Goal: Transaction & Acquisition: Book appointment/travel/reservation

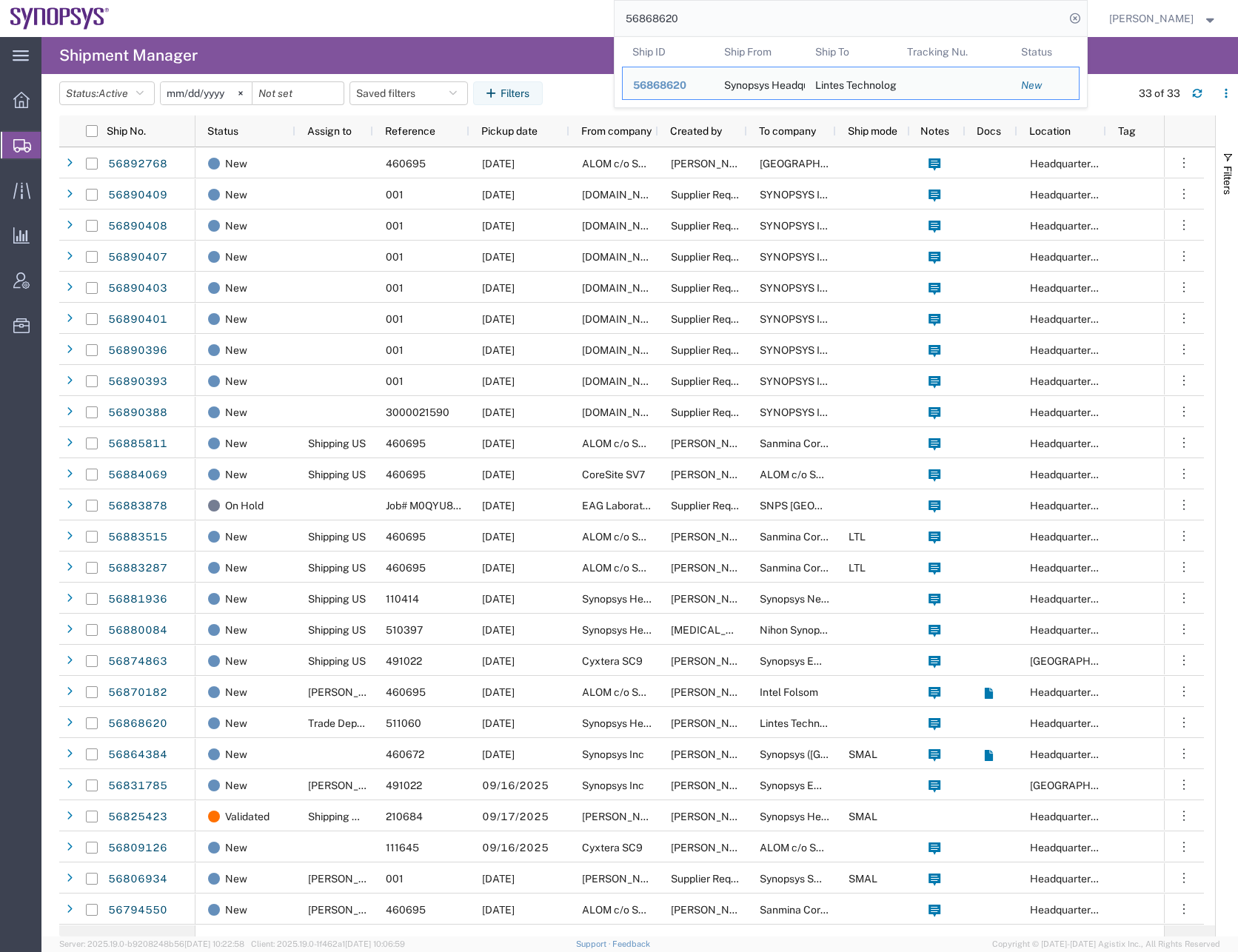
click at [673, 16] on input "56868620" at bounding box center [839, 18] width 450 height 35
paste input "31785"
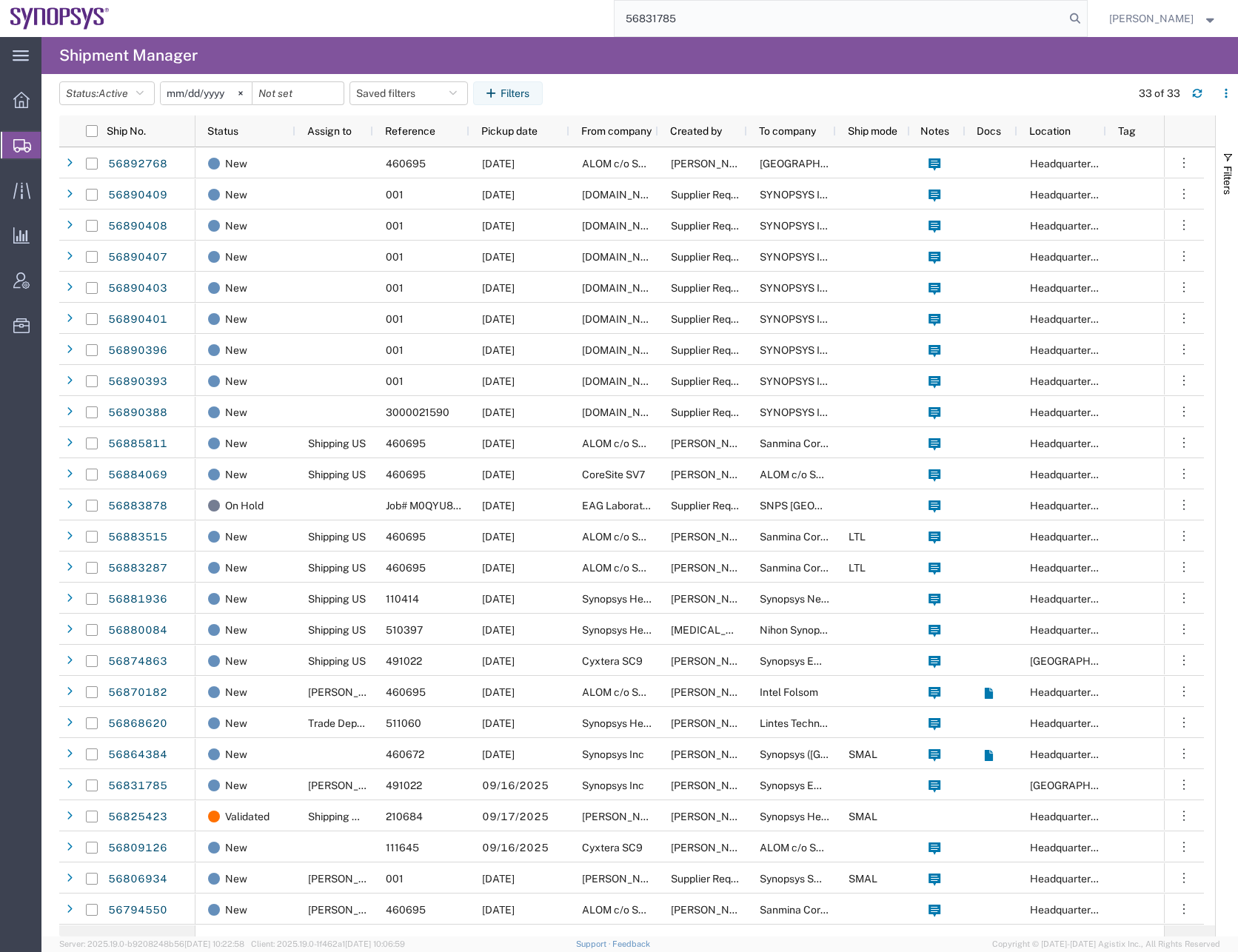
type input "56831785"
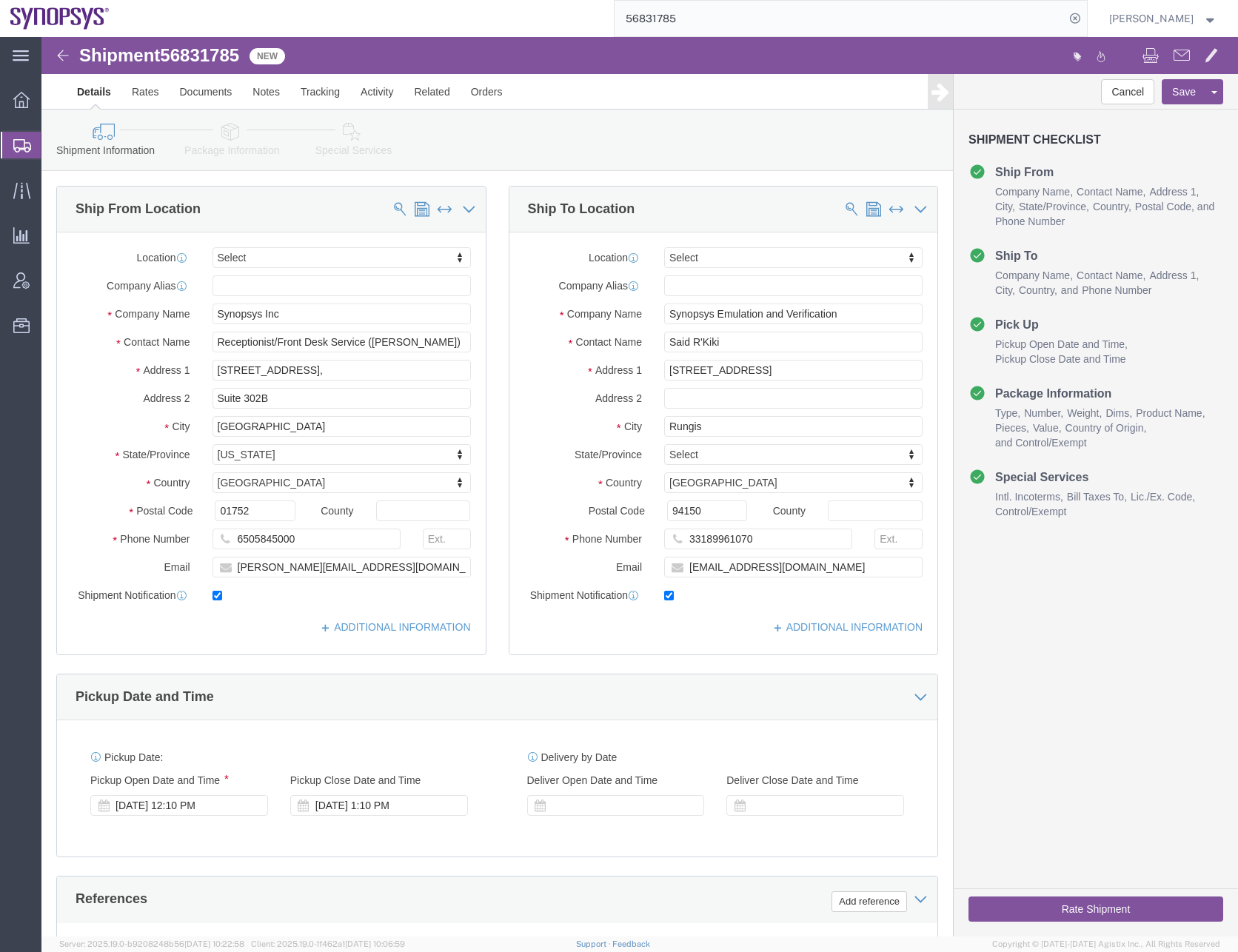
select select
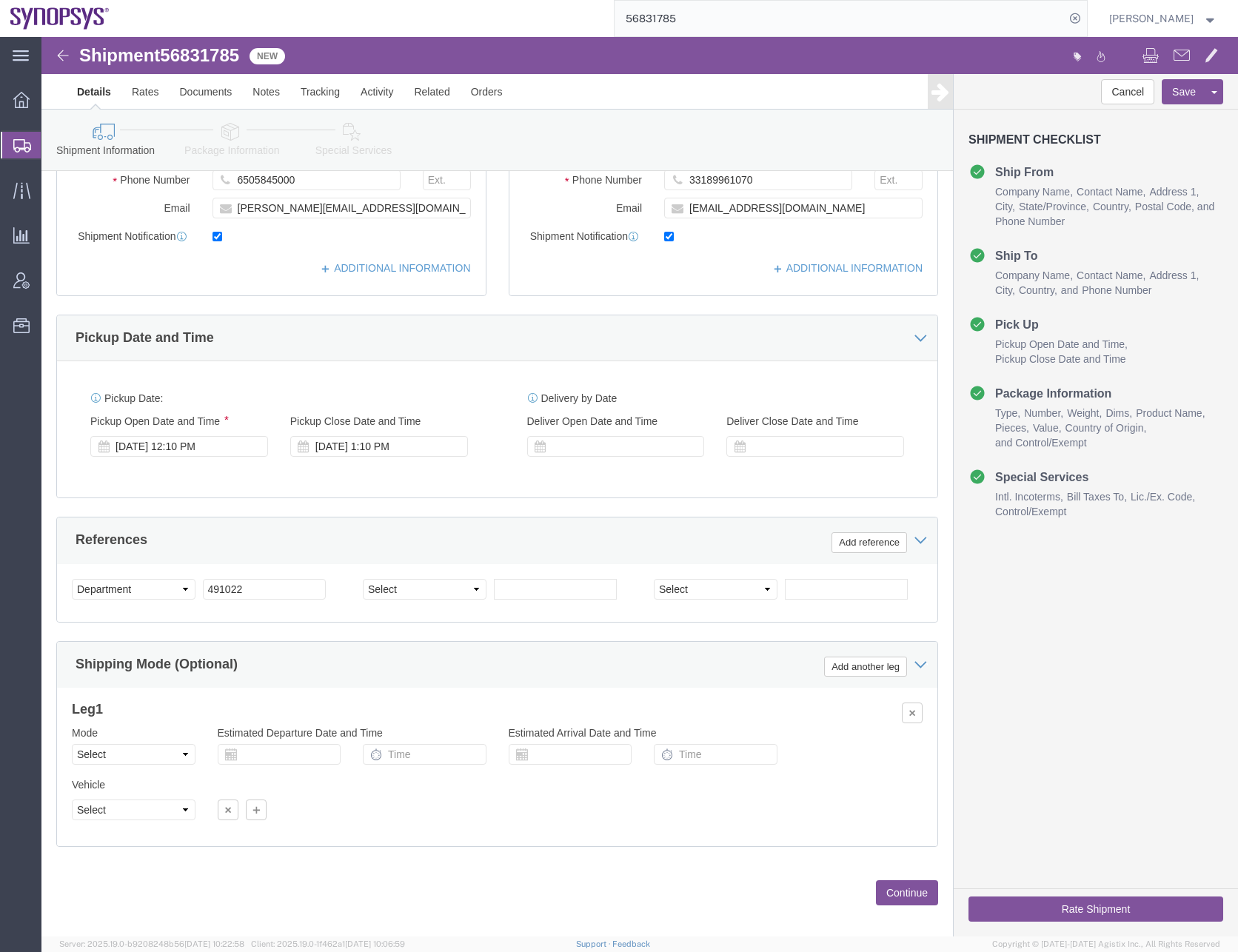
scroll to position [373, 0]
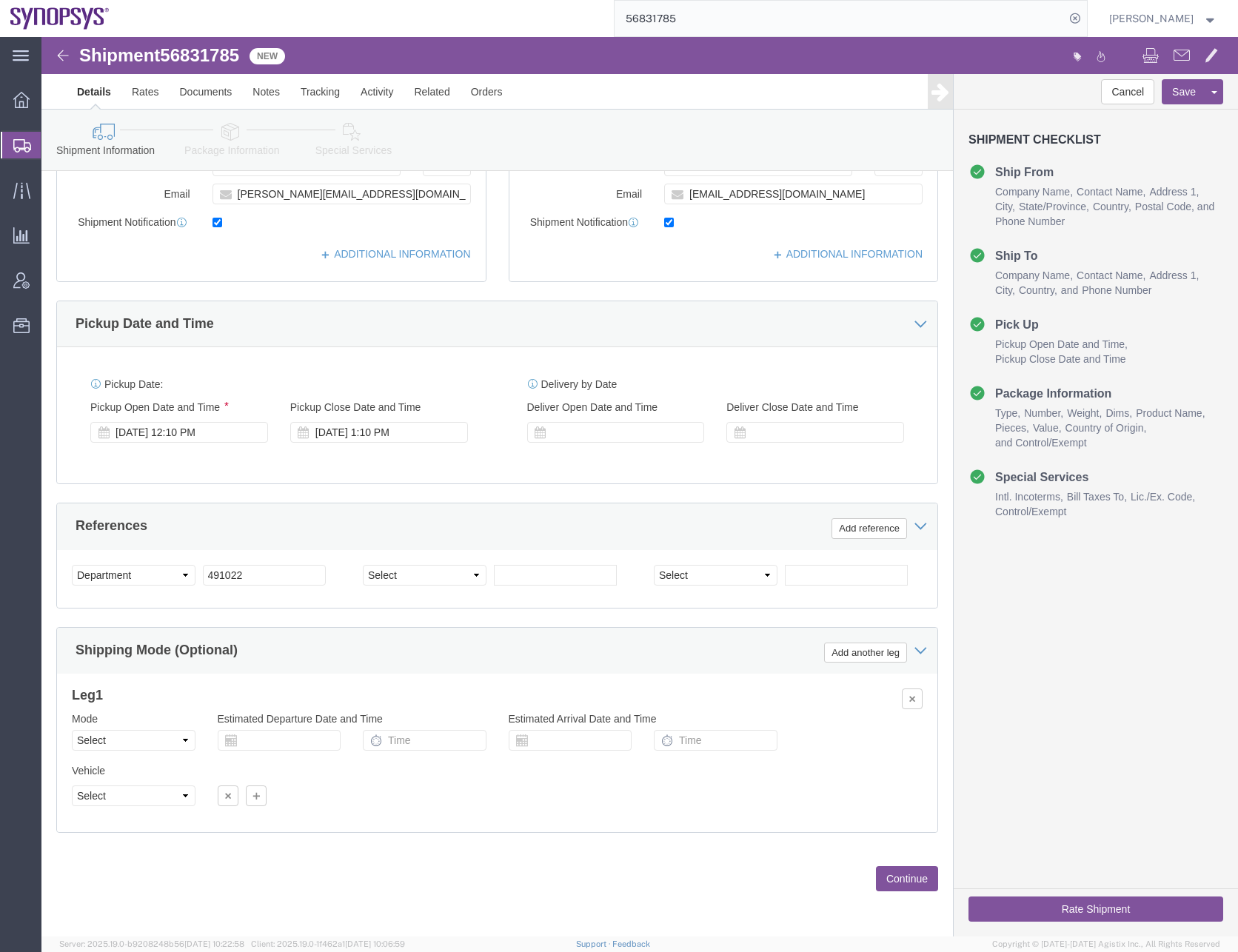
click button "Continue"
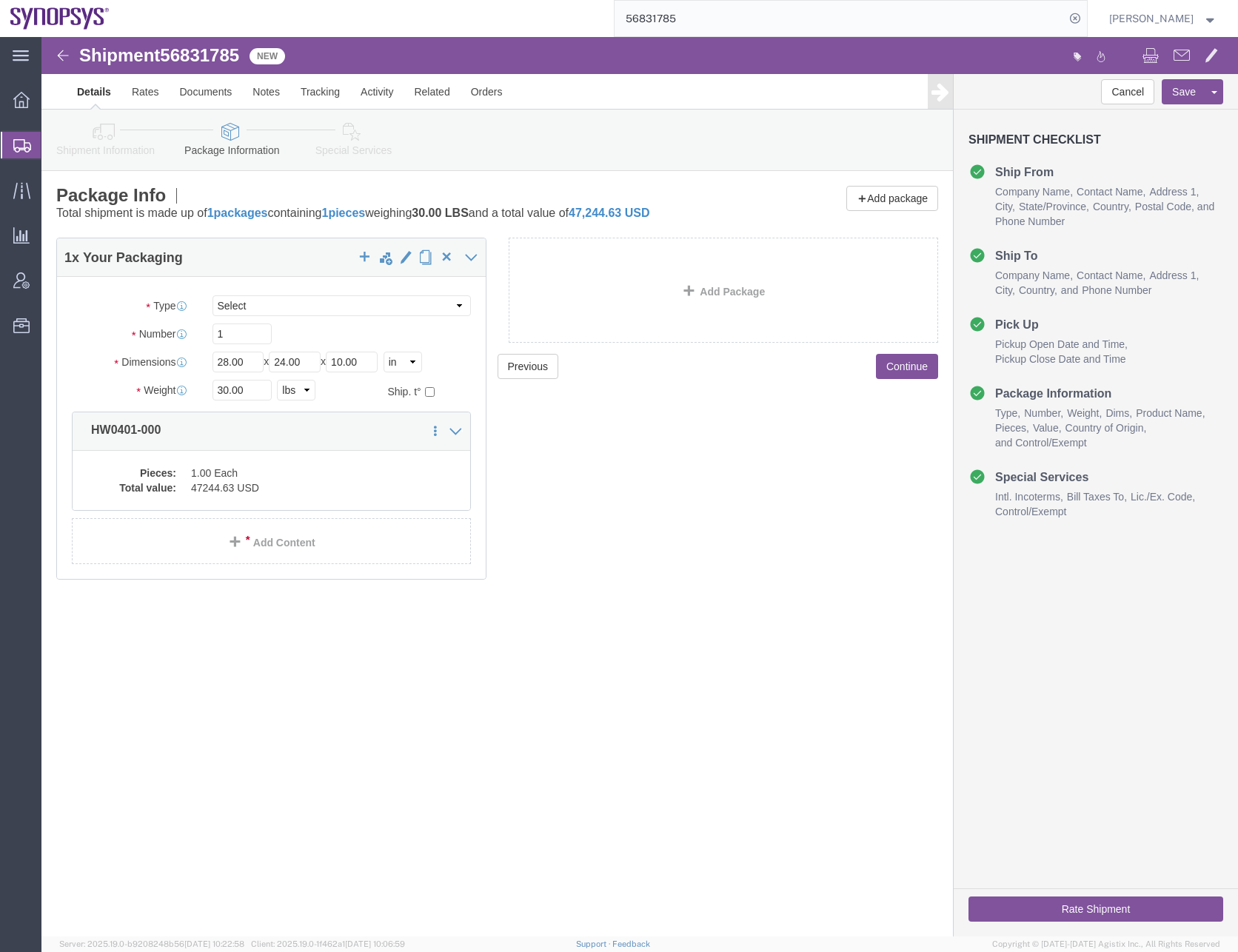
click icon
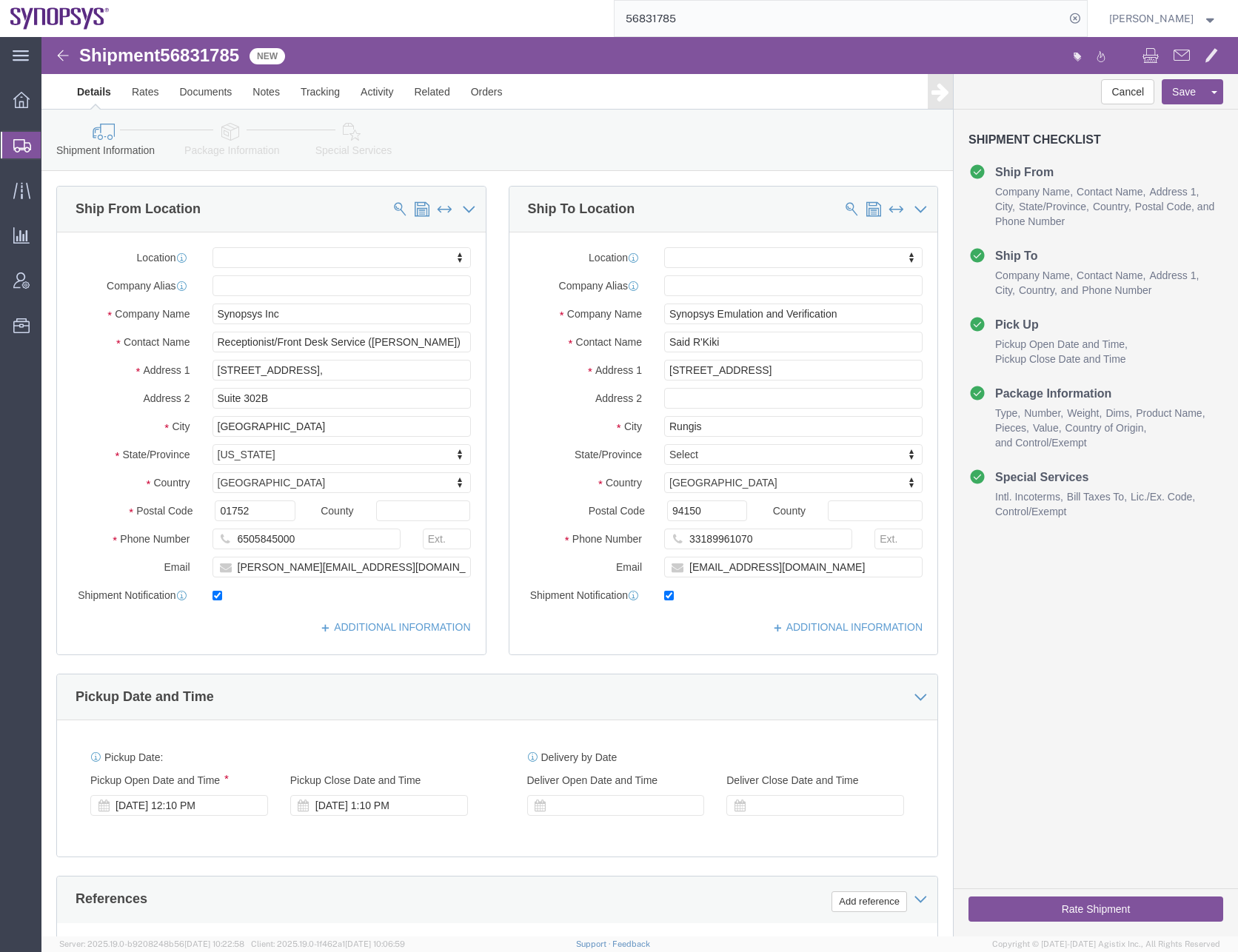
click div "Shipment Information Package Information Special Services"
click icon
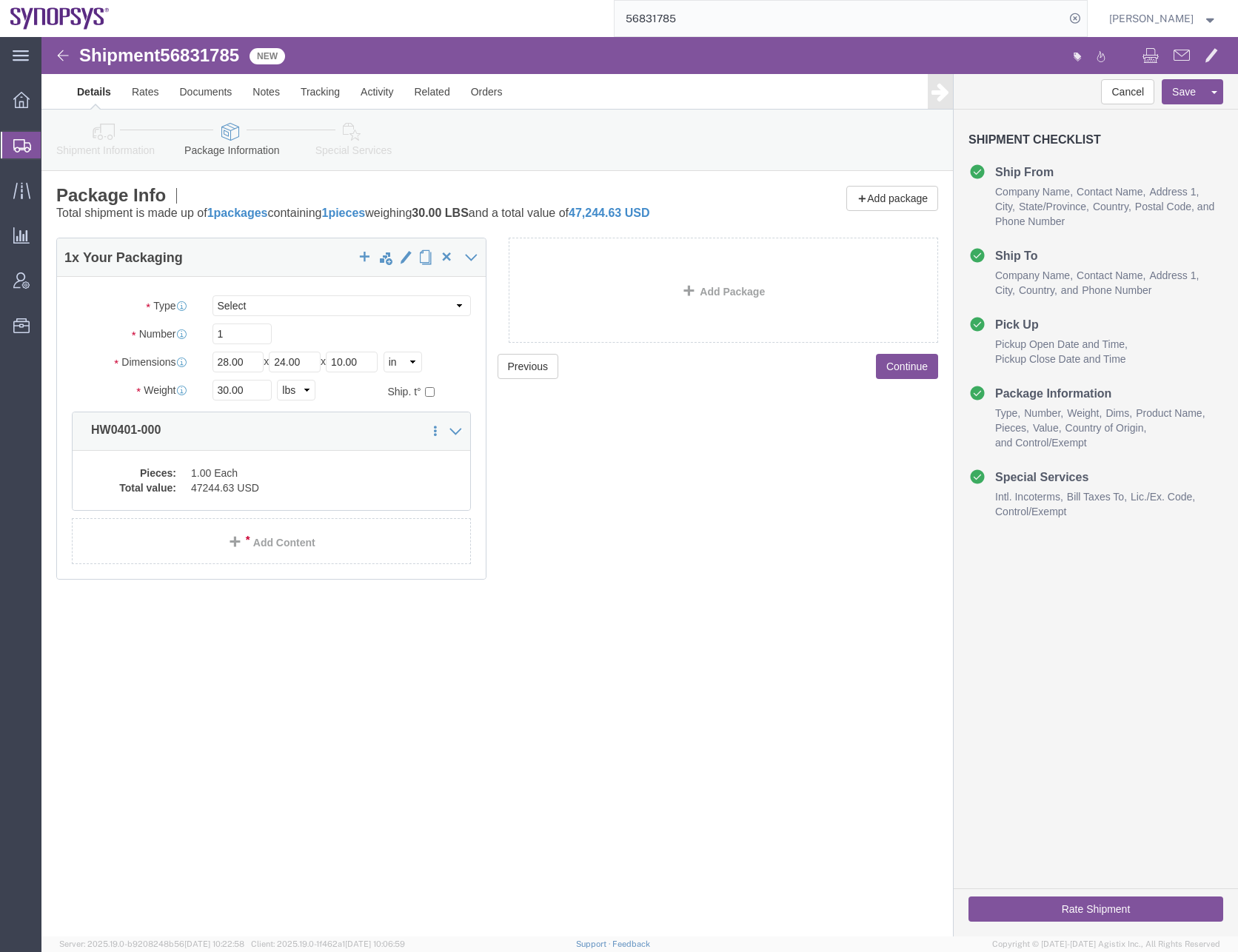
click icon
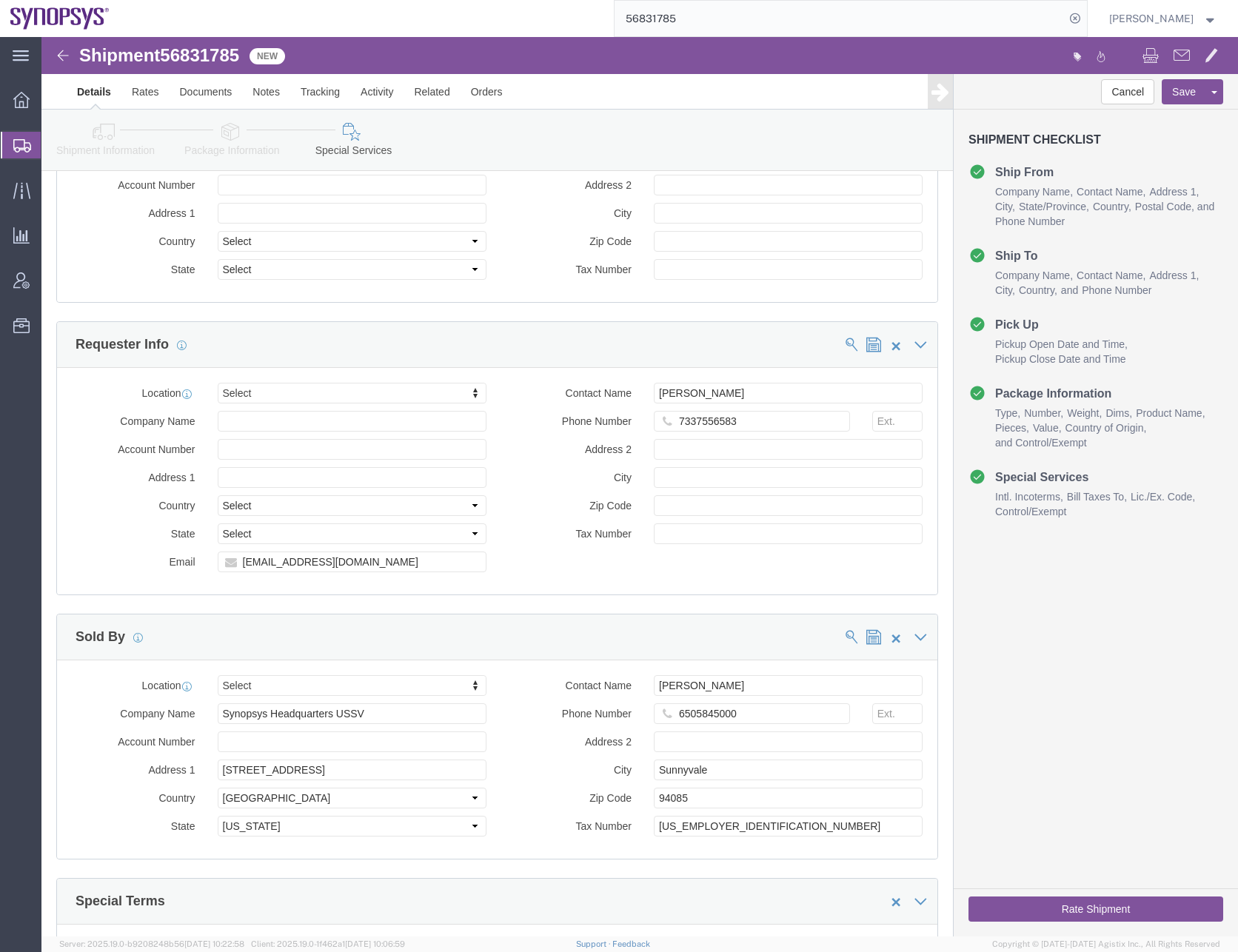
scroll to position [1984, 0]
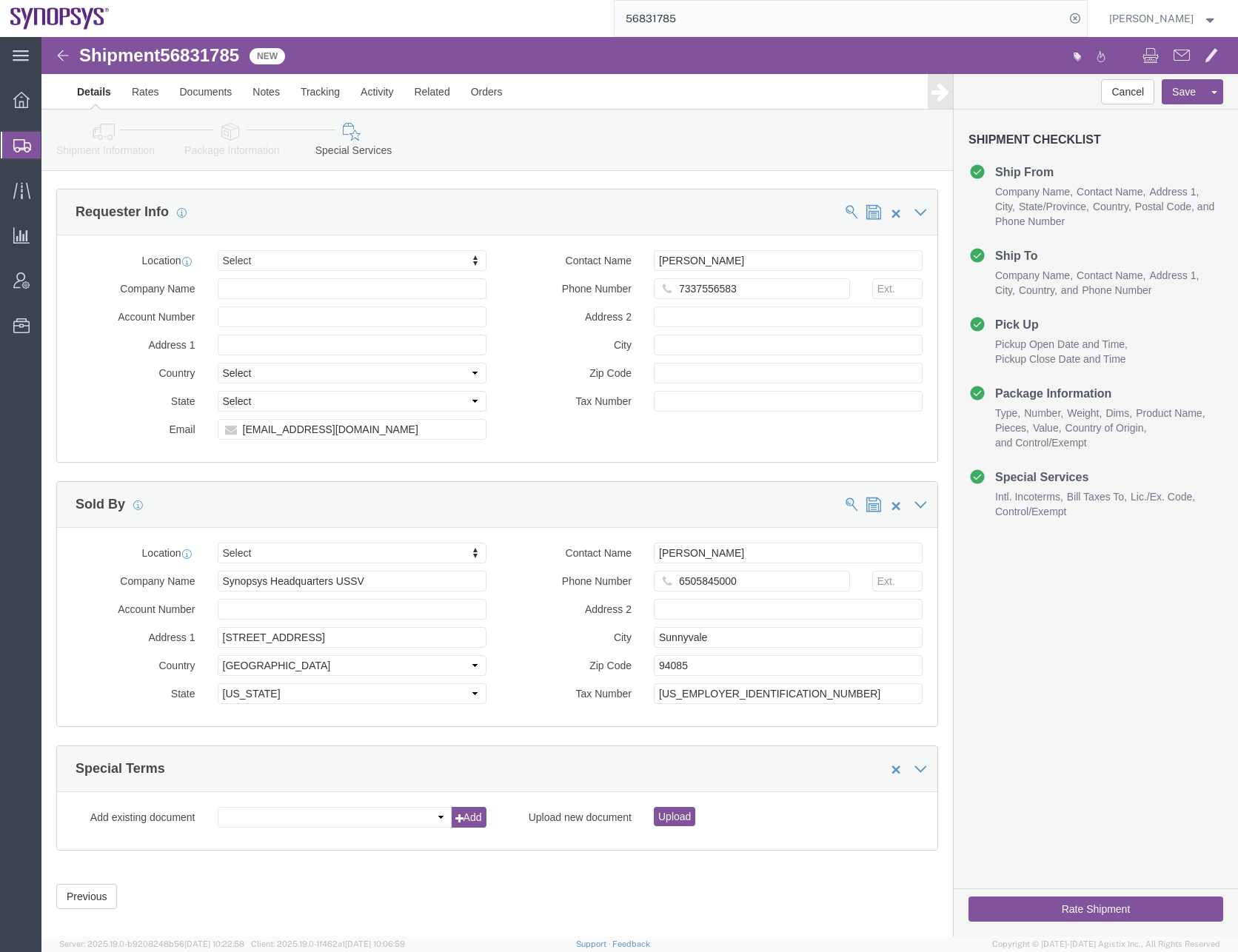
click div "Shipment Information Package Information Special Services"
click icon
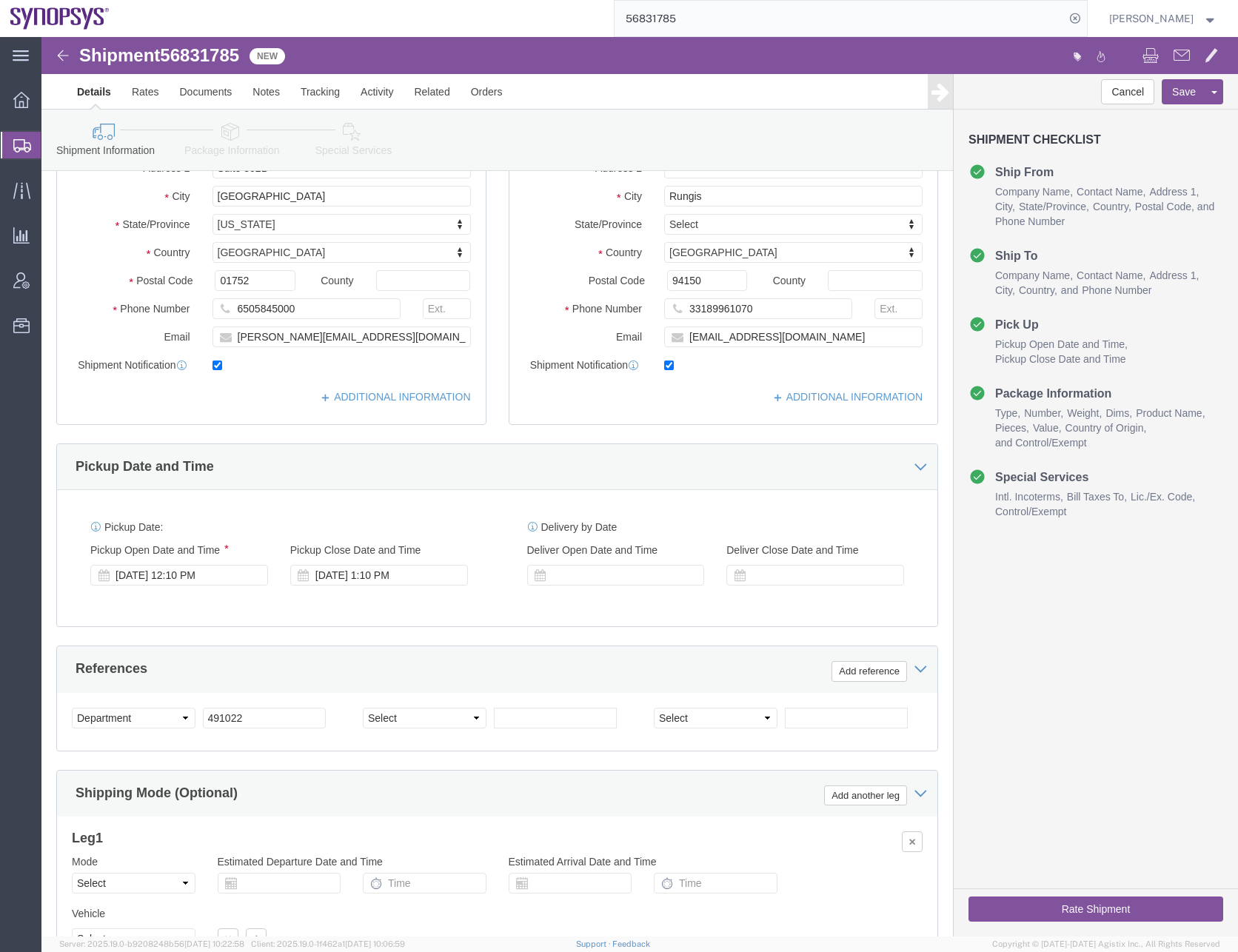
scroll to position [373, 0]
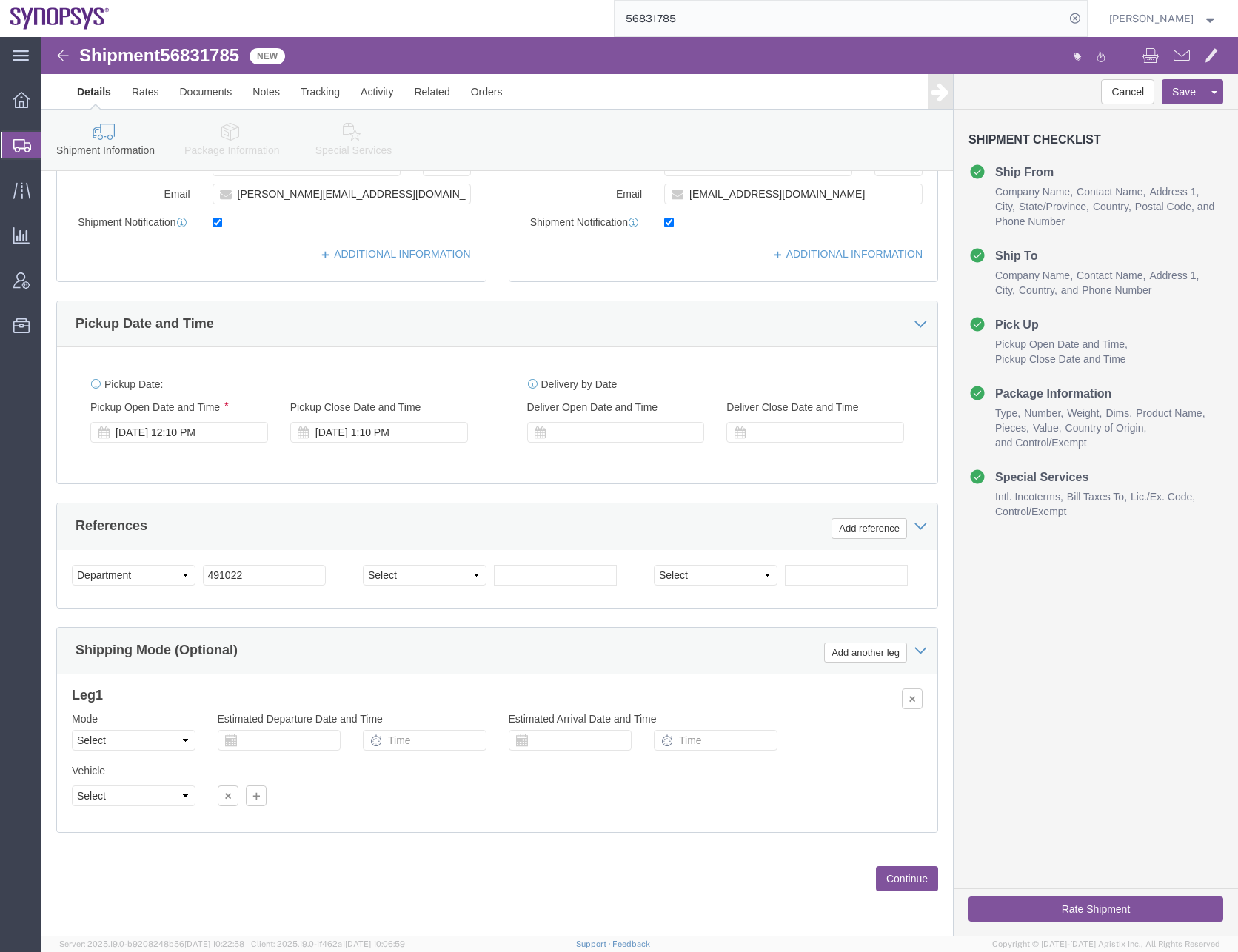
click icon
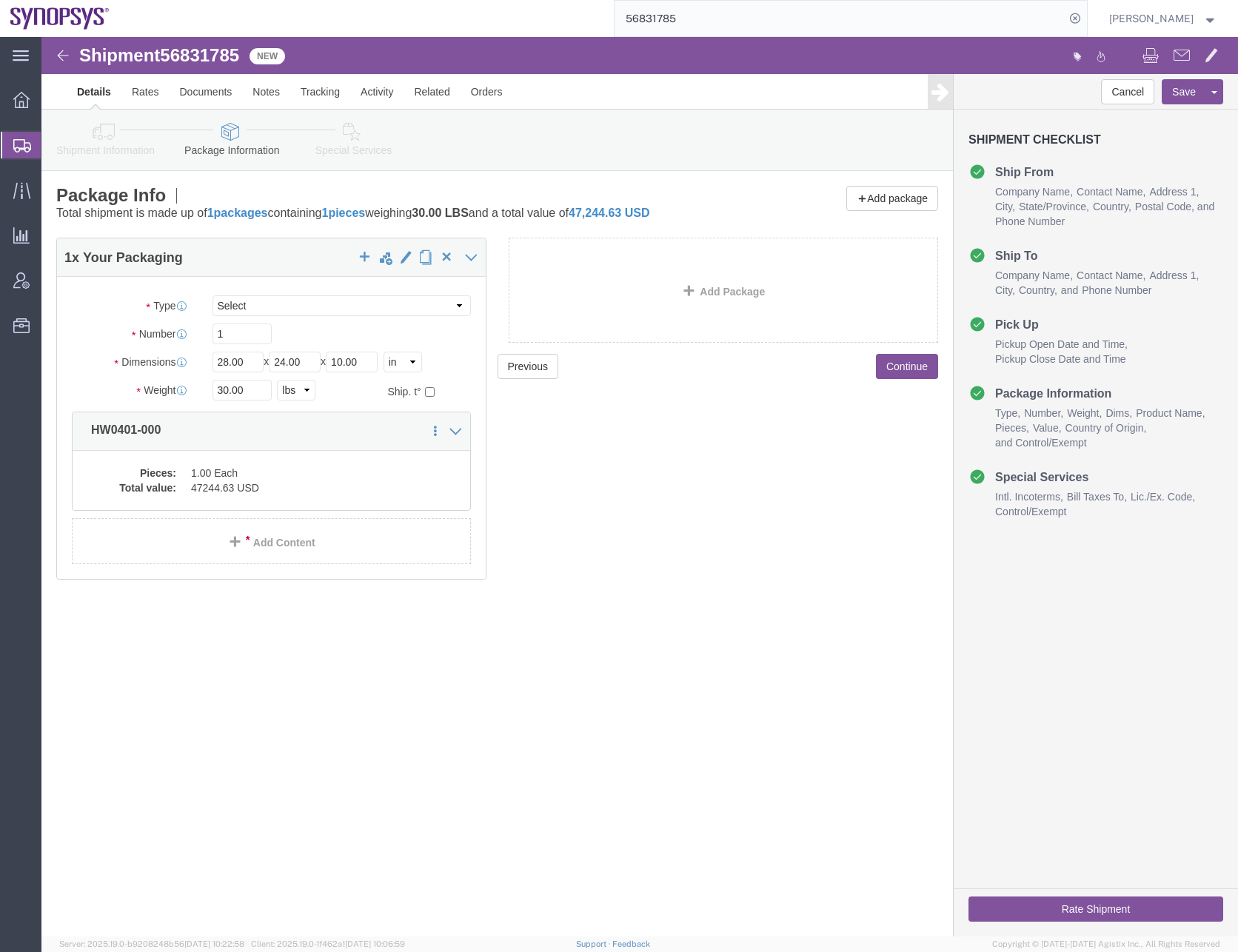
click icon
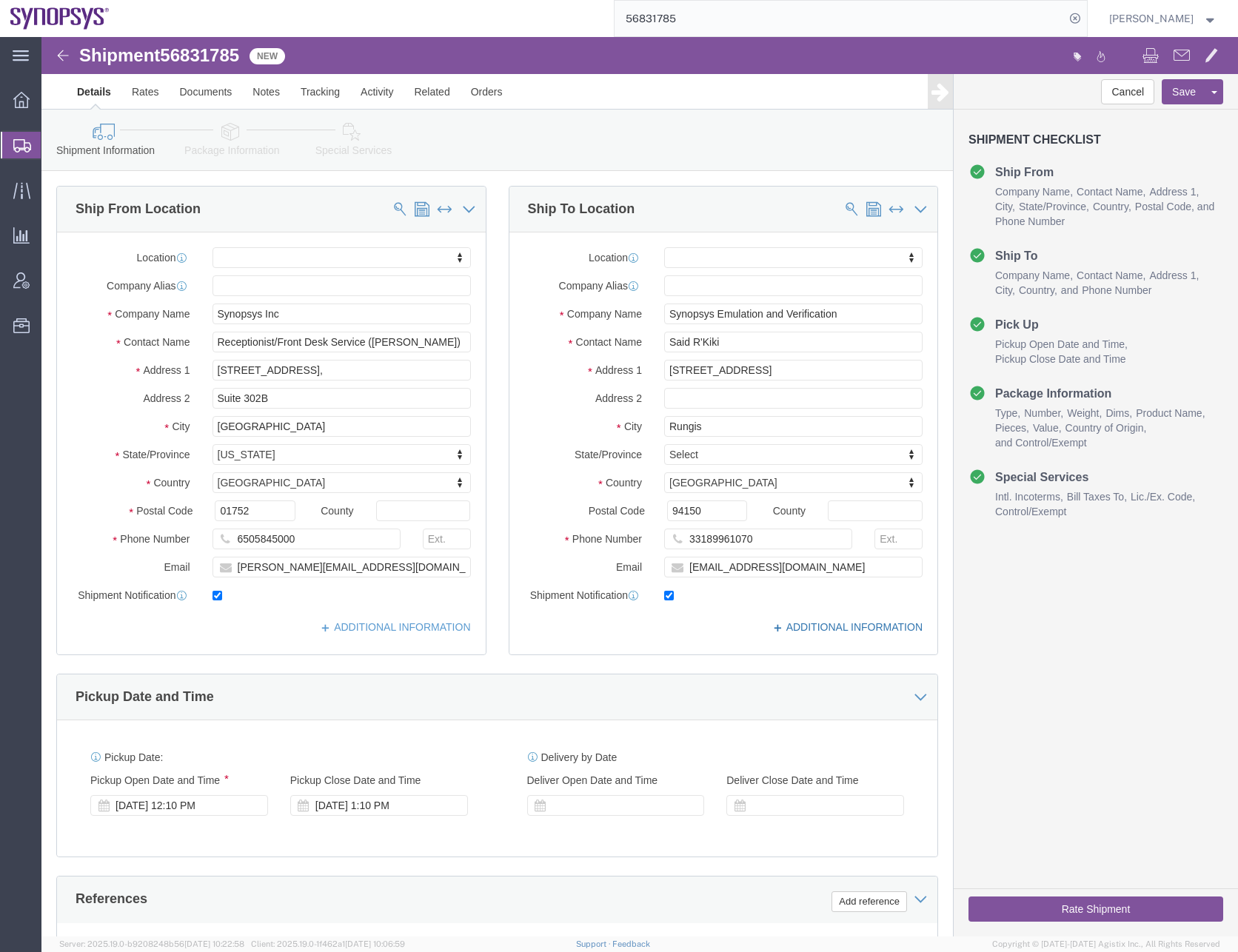
click link "ADDITIONAL INFORMATION"
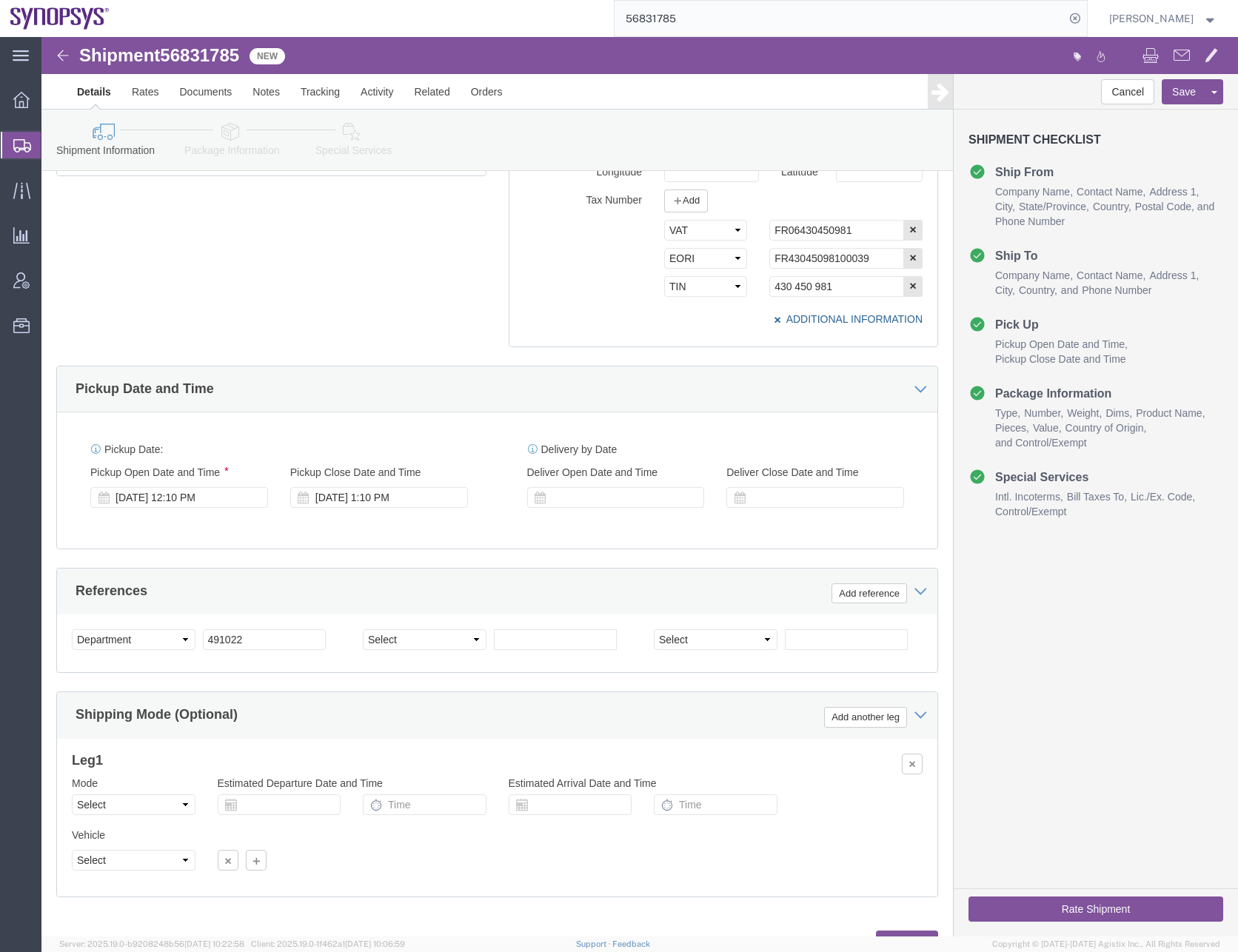
scroll to position [543, 0]
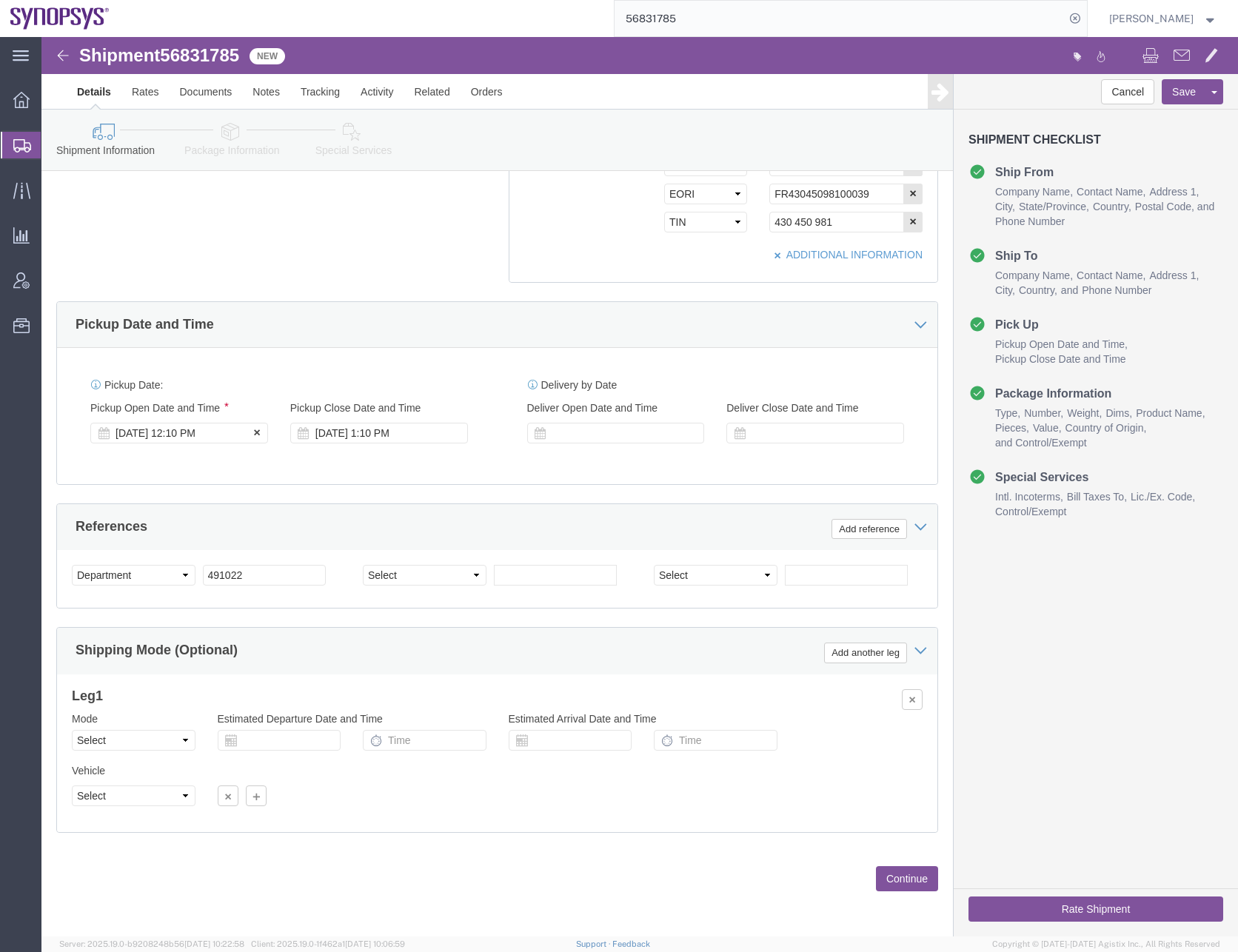
click div "[DATE] 12:10 PM"
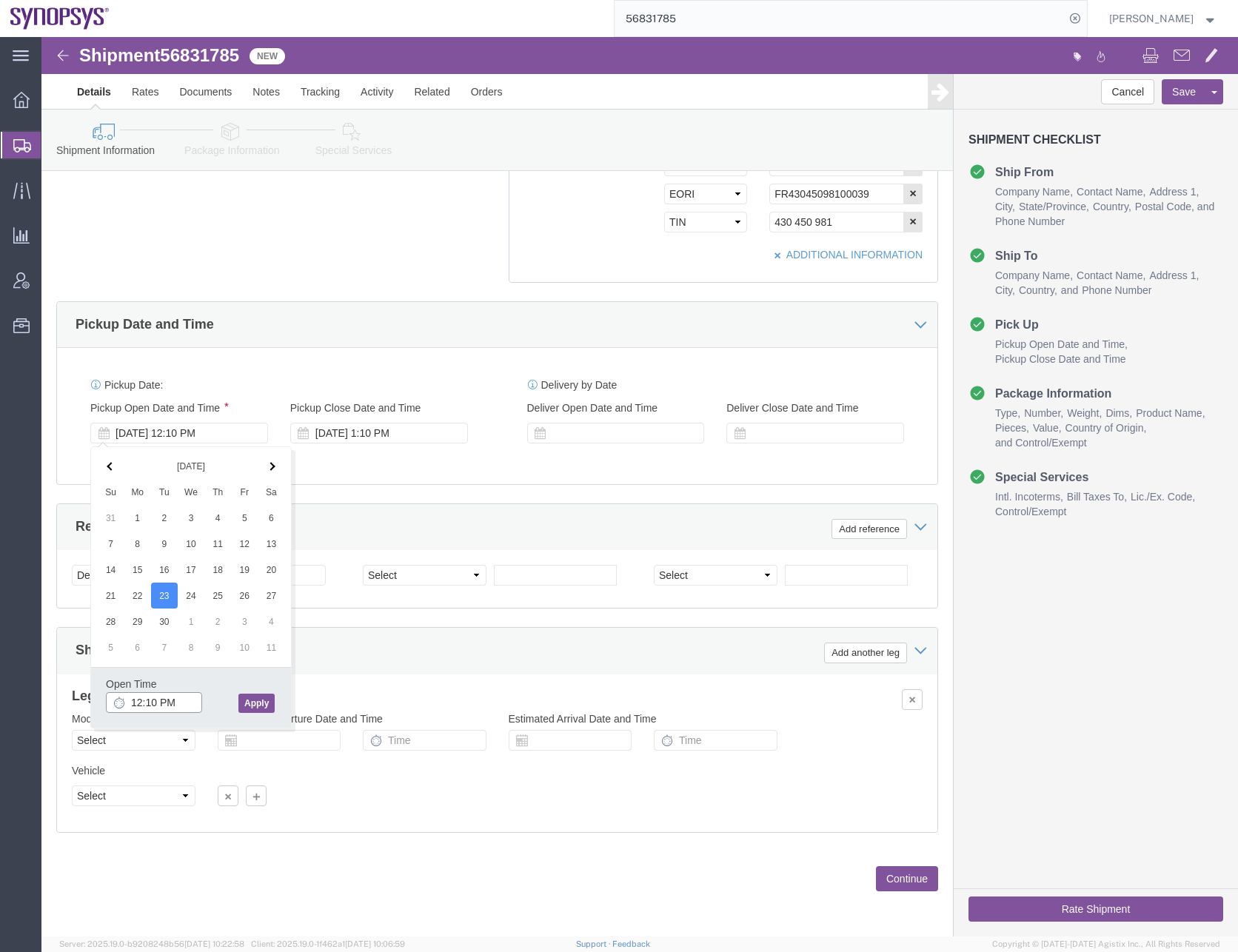
click input "12:10 PM"
type input "10:00 AM"
click div "Open Time 10:00 AM [DATE] 12:10 PM - [DATE] 12:10 PM Cancel Apply"
click button "Apply"
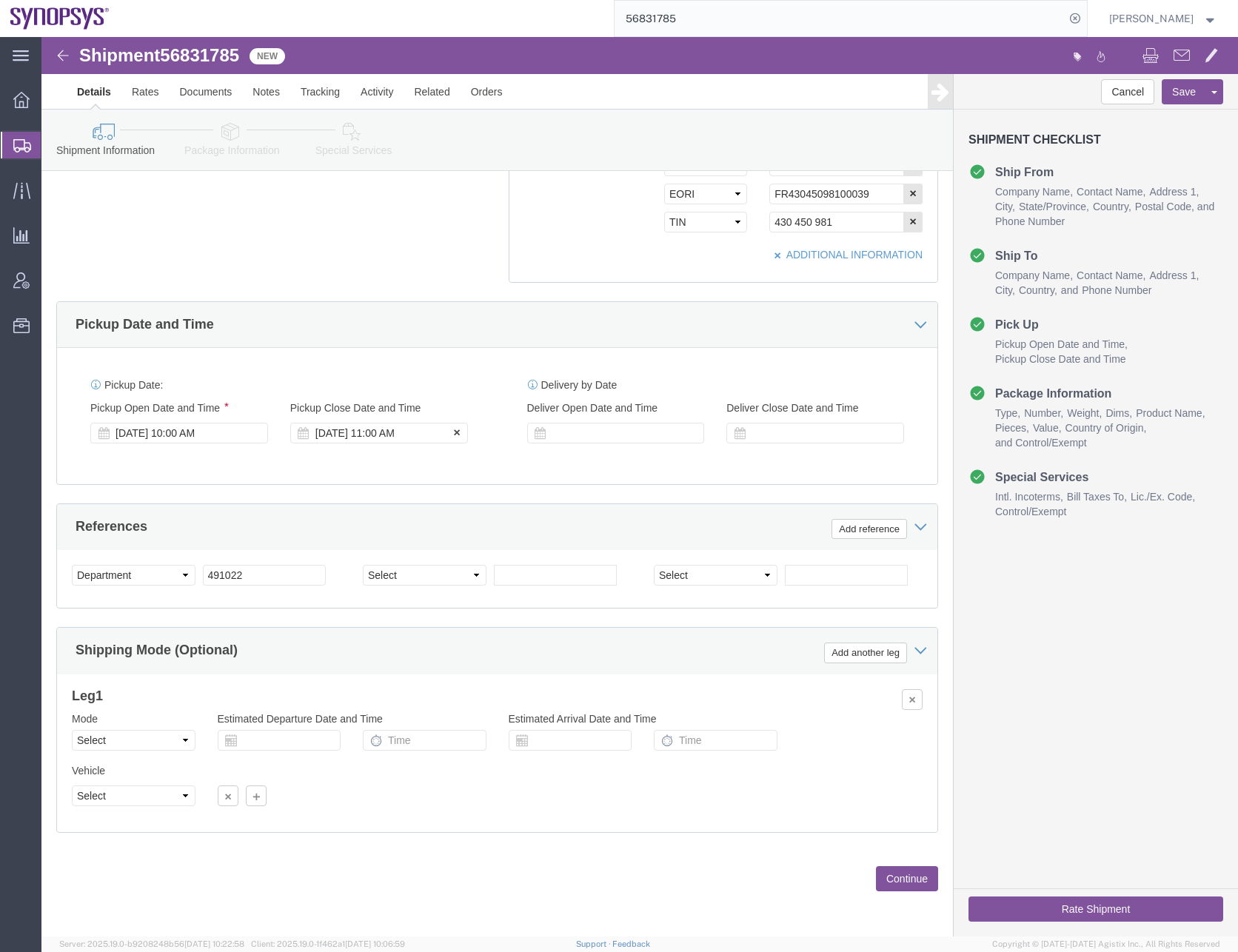
click div "[DATE] 11:00 AM"
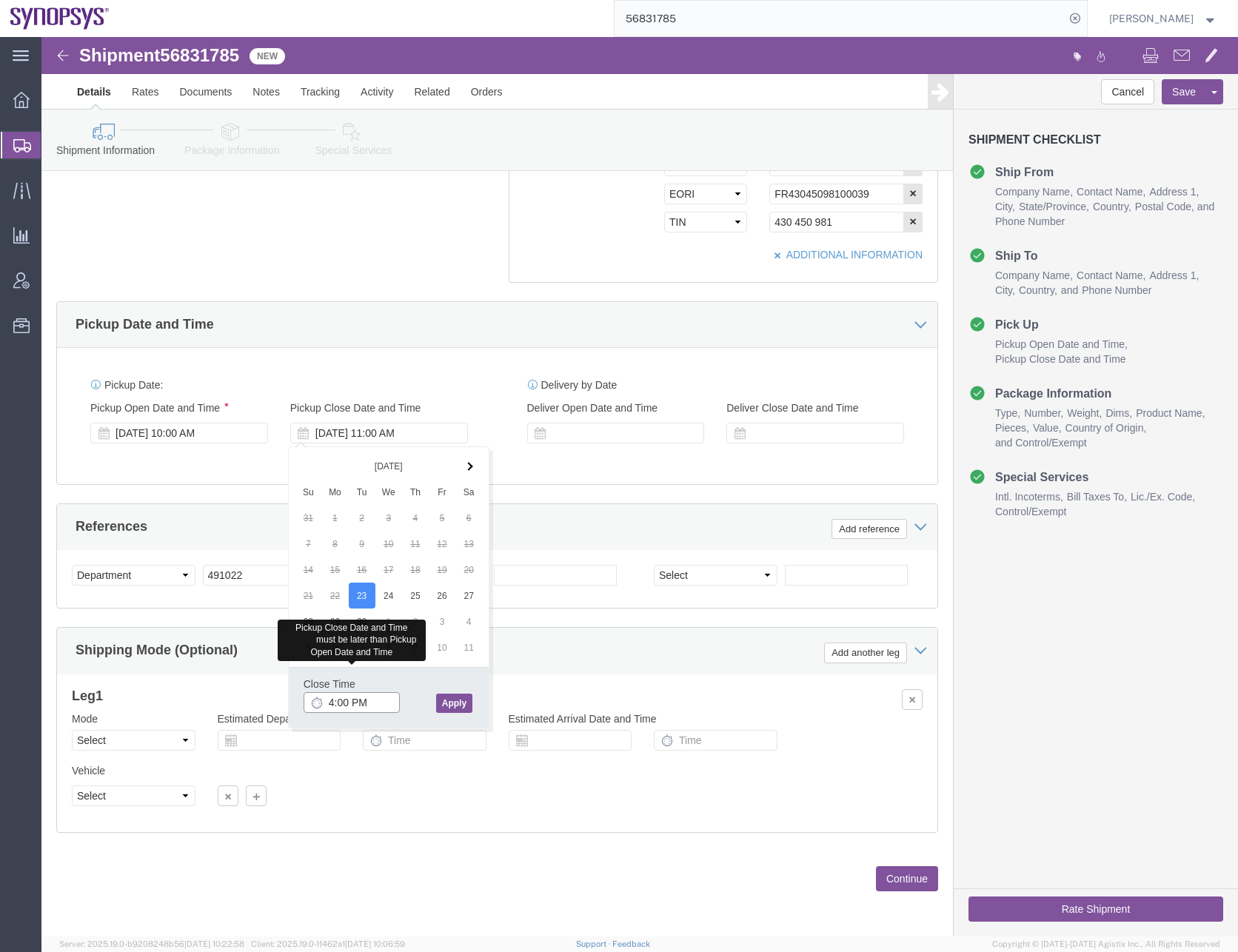
type input "4:00 PM"
click button "Apply"
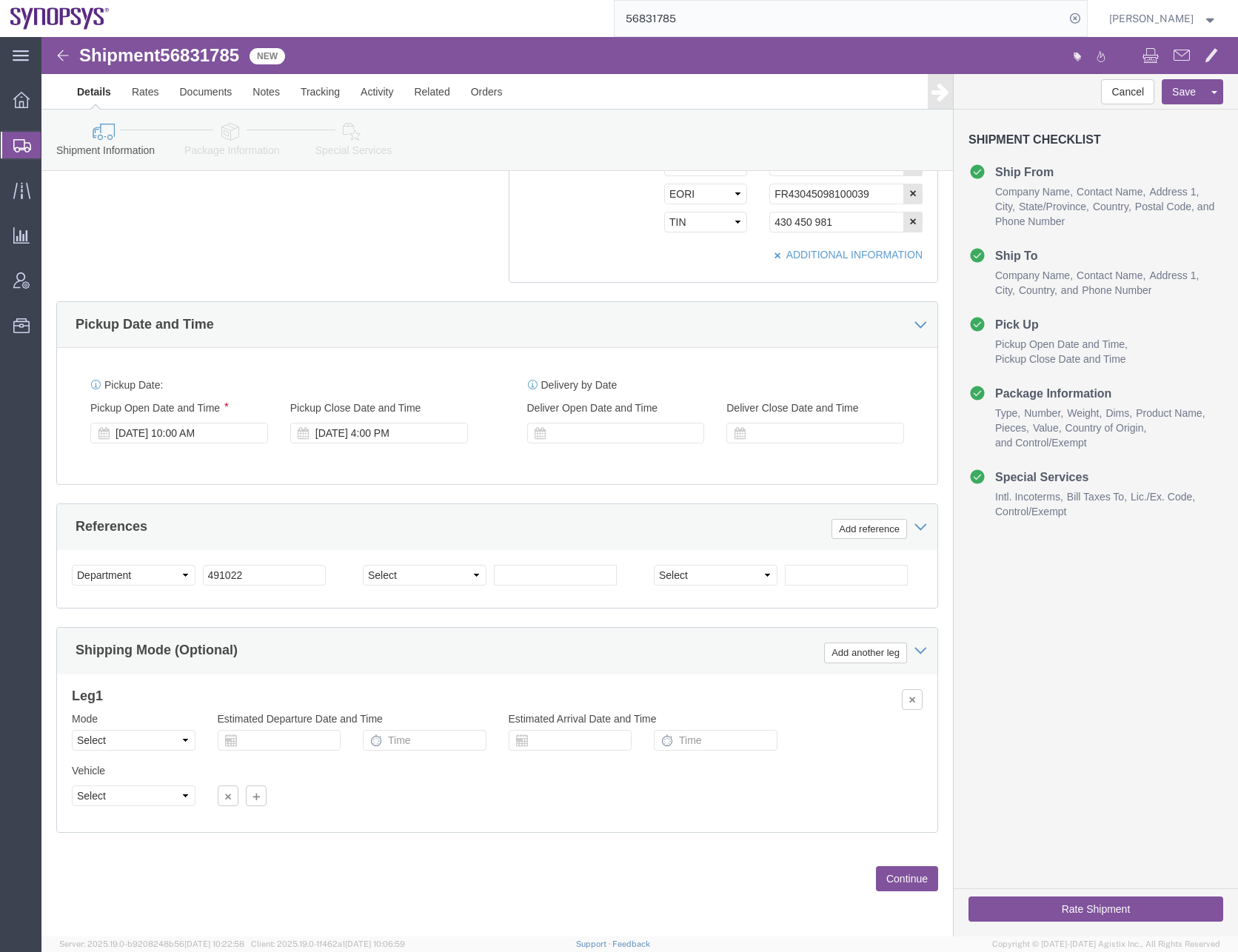
click div "Pickup Date: Pickup Start Date Pickup Start Time Pickup Open Date and Time [DAT…"
click div "Previous Continue"
click button "Continue"
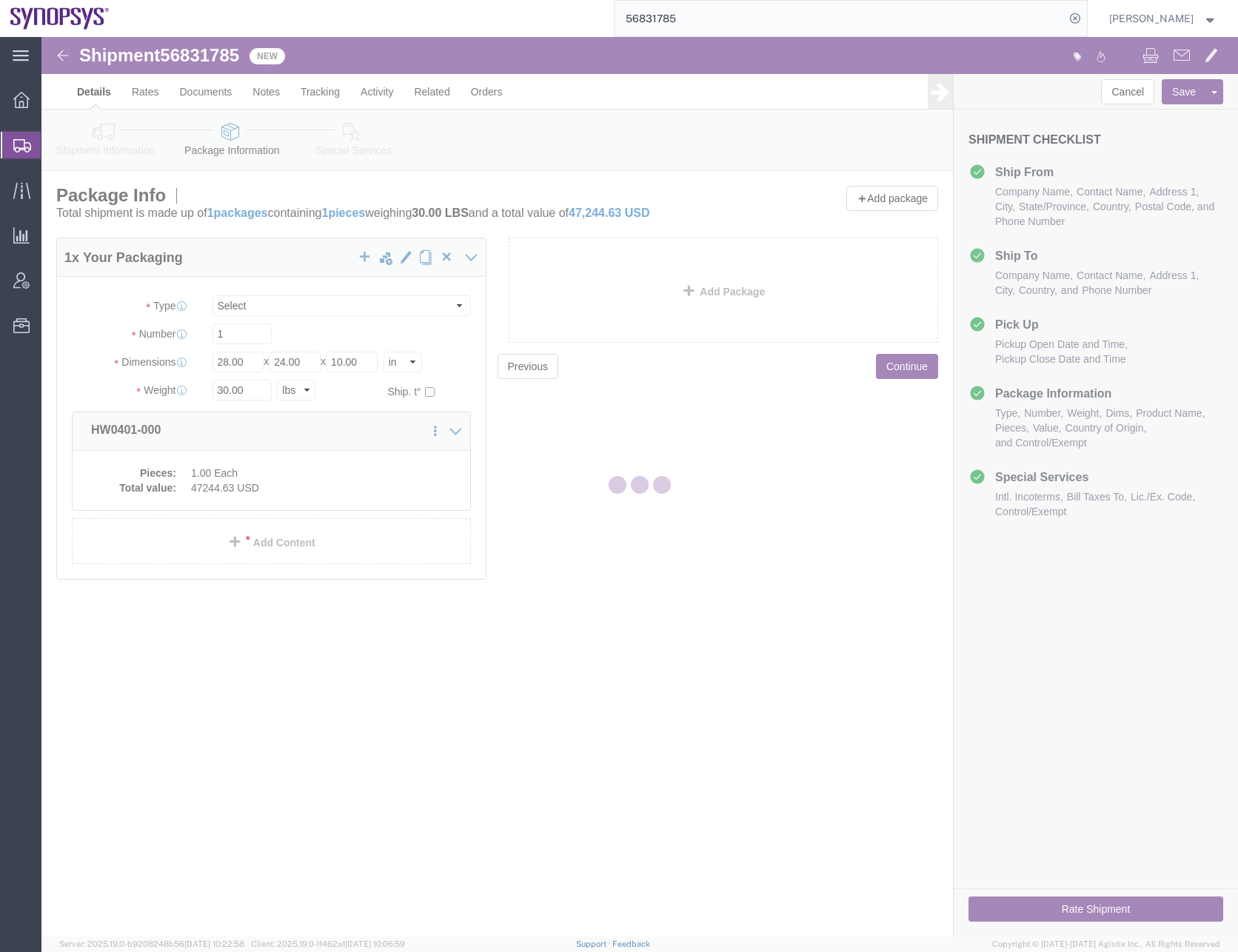
scroll to position [0, 0]
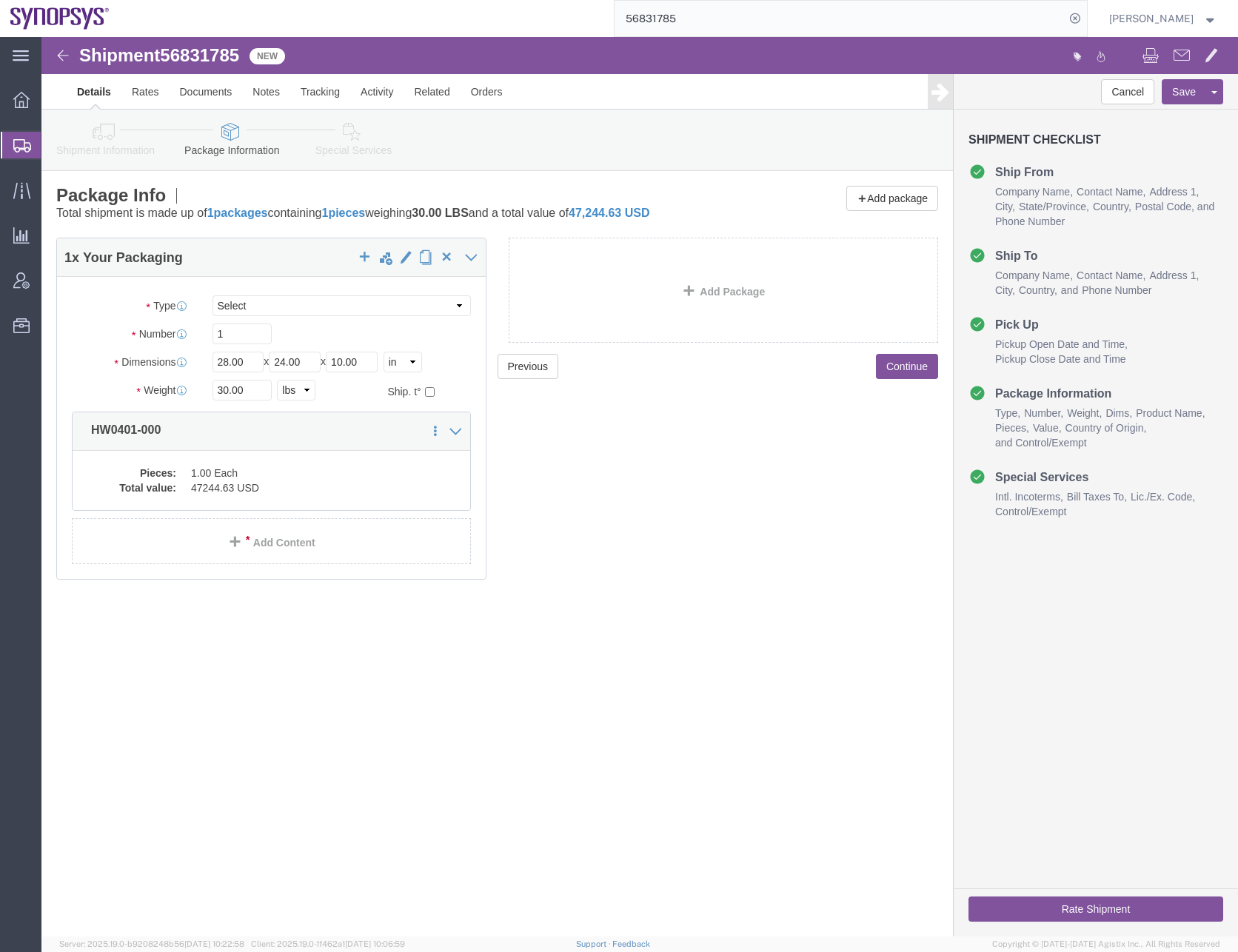
click div "Shipment 56831785 New Details Rates Documents Notes Tracking Activity Related O…"
click select "Select Bale(s) Basket(s) Bolt(s) Bottle(s) Buckets Bulk Bundle(s) Can(s) Cardbo…"
select select "CRTN"
click select "Select Bale(s) Basket(s) Bolt(s) Bottle(s) Buckets Bulk Bundle(s) Can(s) Cardbo…"
click input "1"
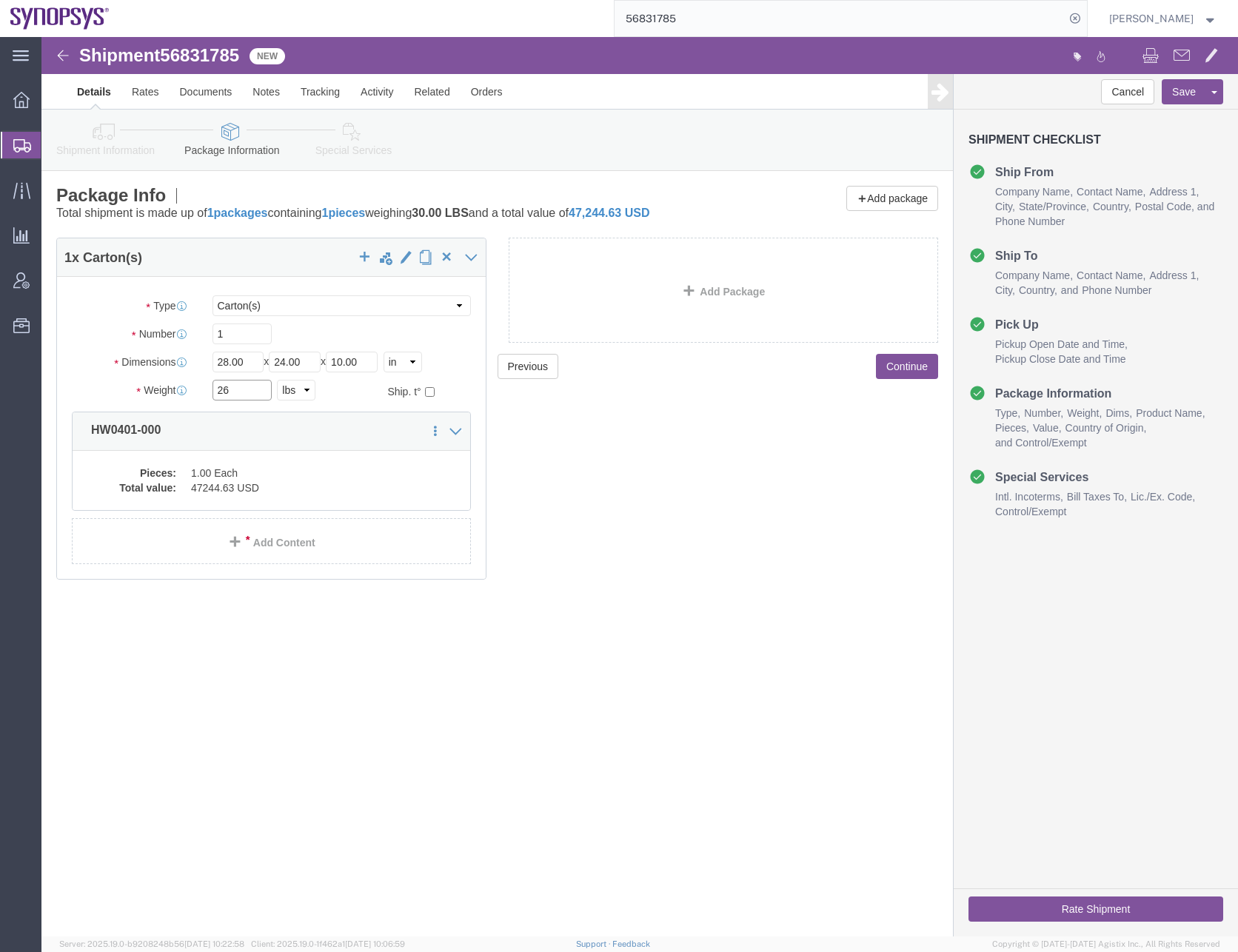
type input "26"
click dd "47244.63 USD"
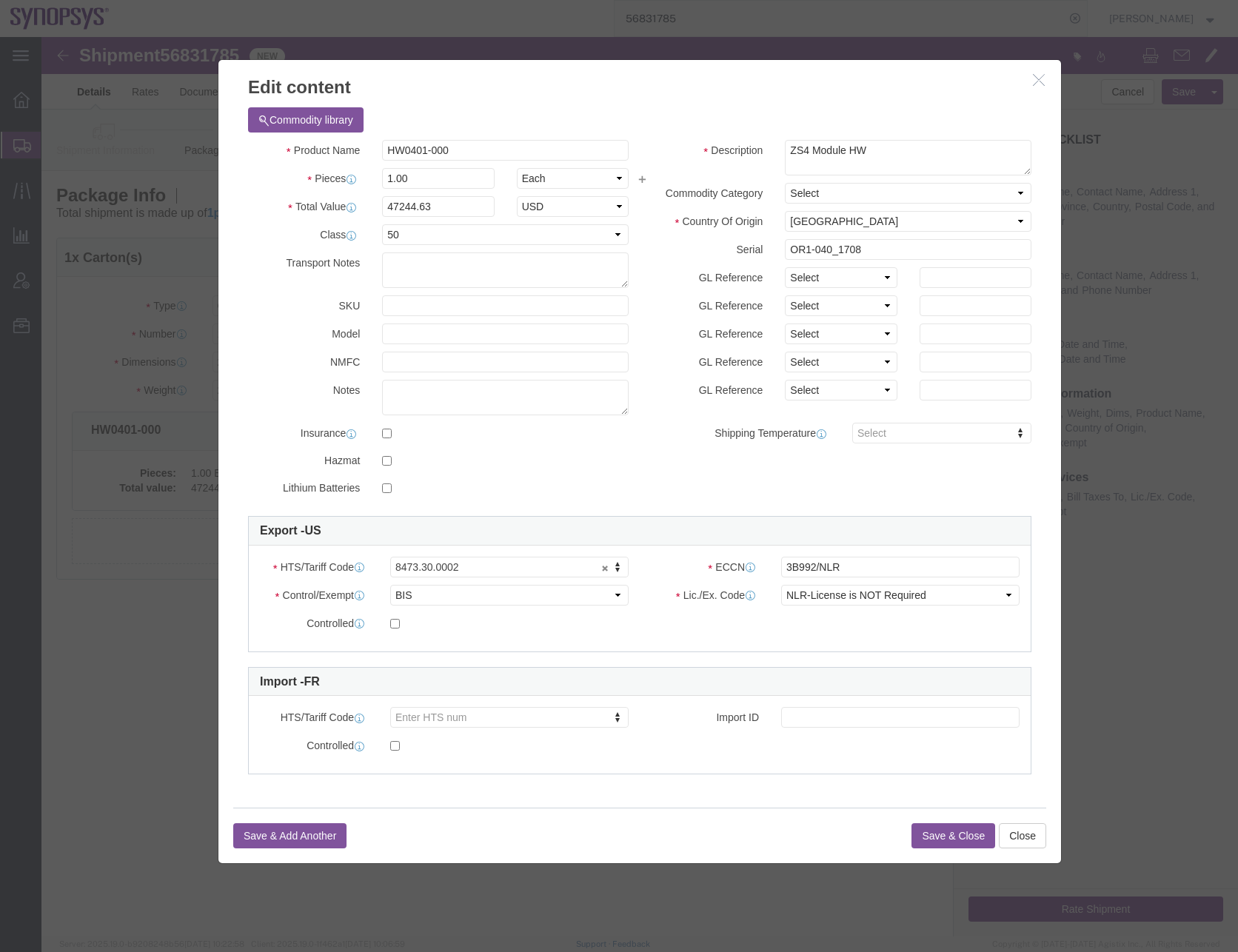
click button "Save & Close"
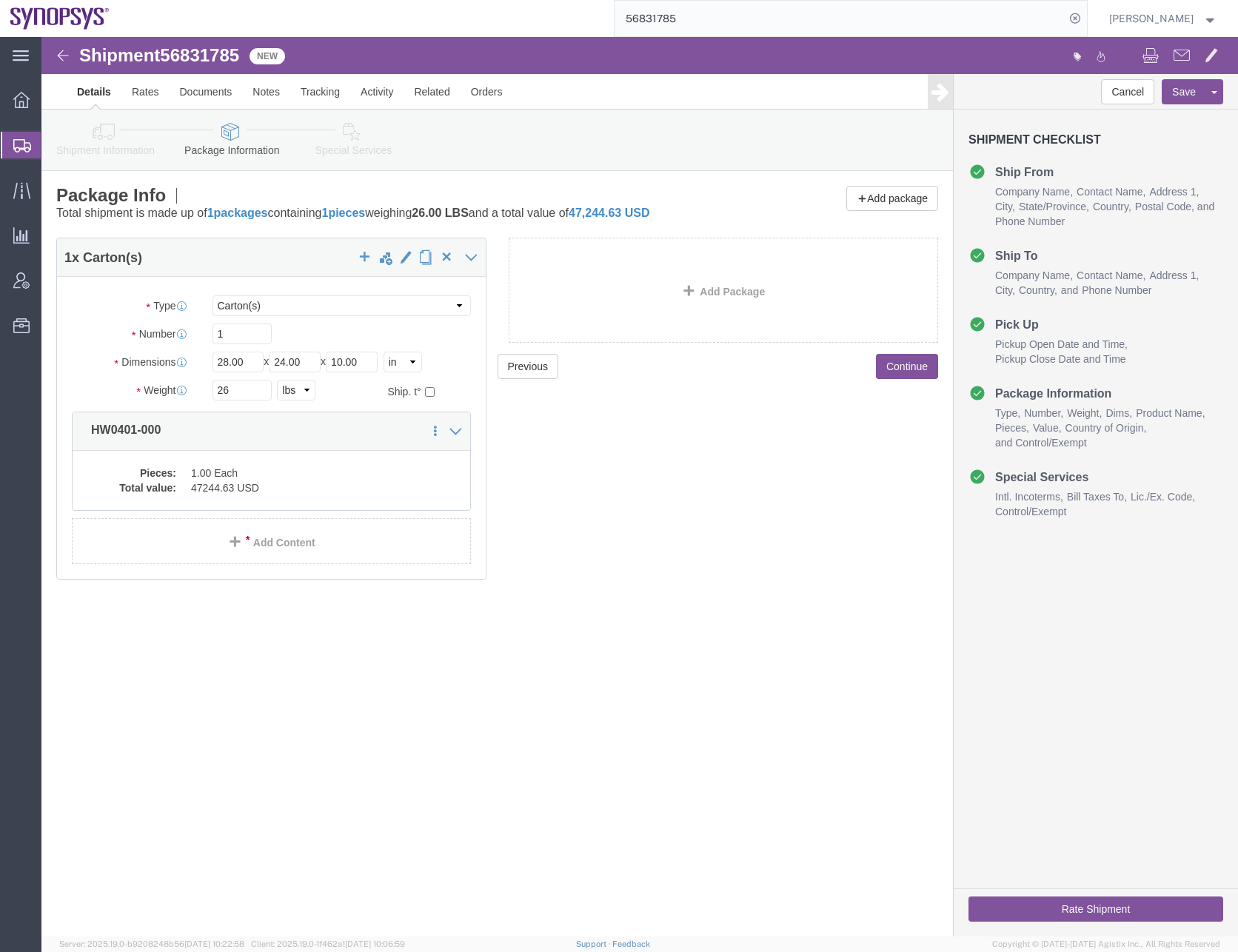
click button "Continue"
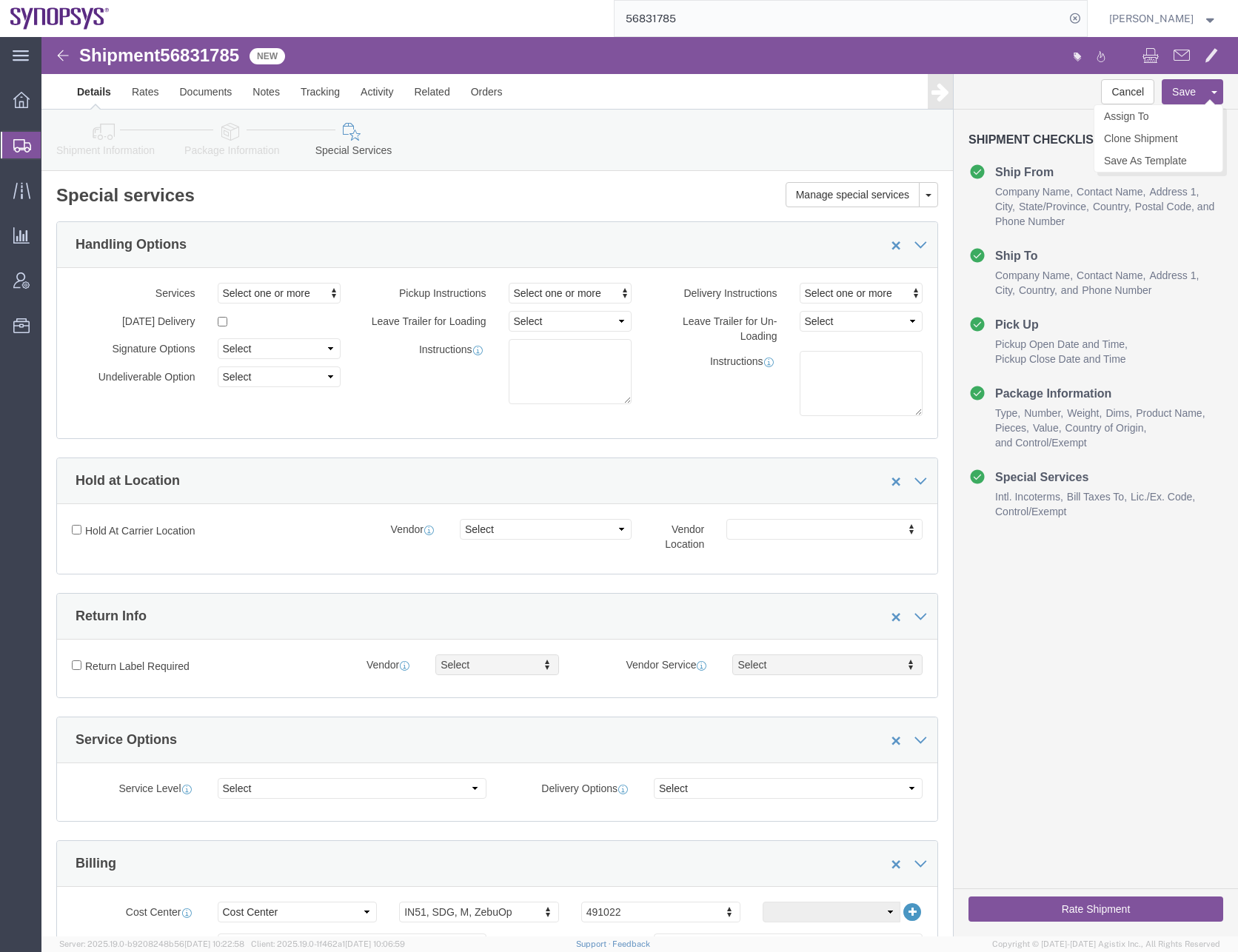
click button "Save"
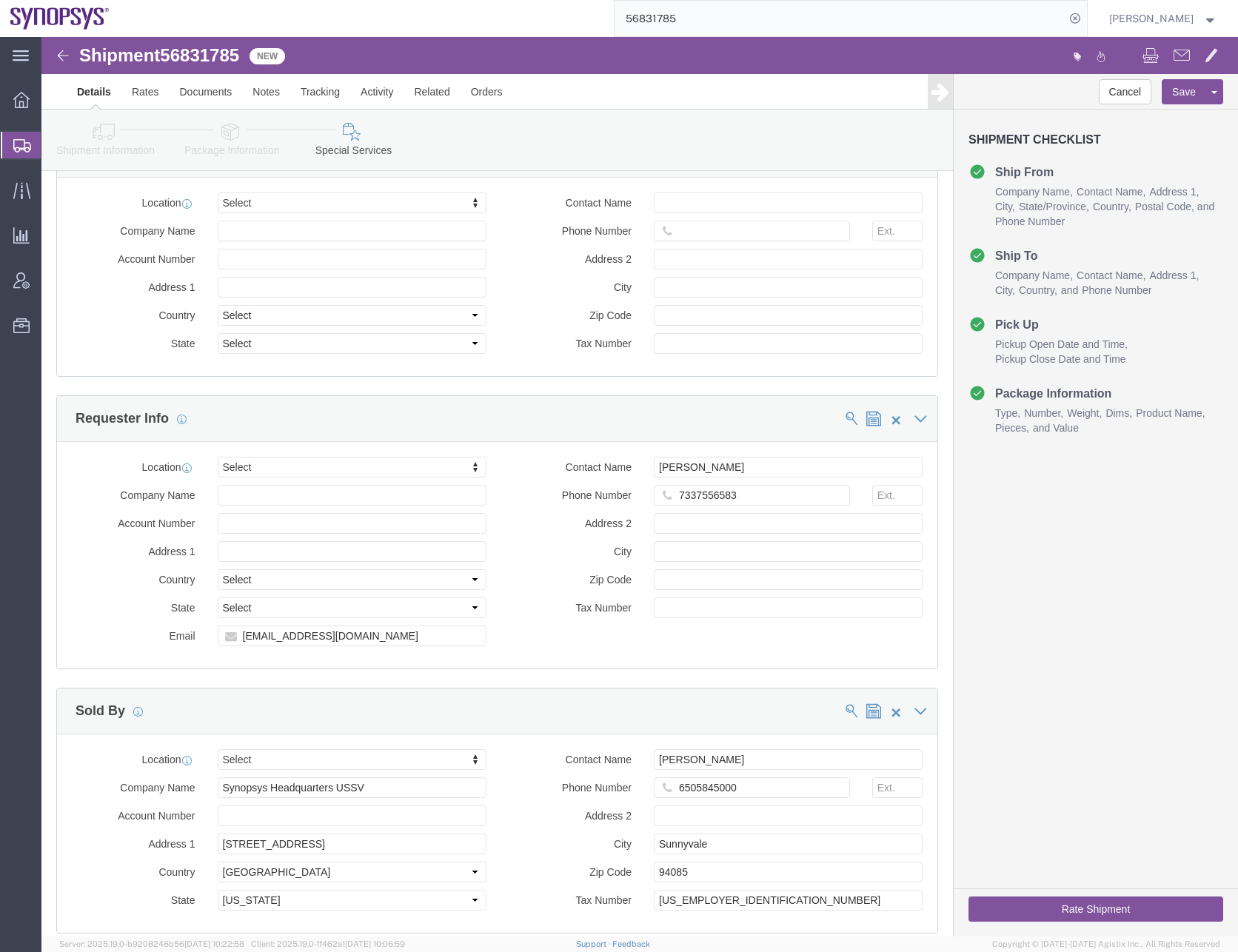
scroll to position [1984, 0]
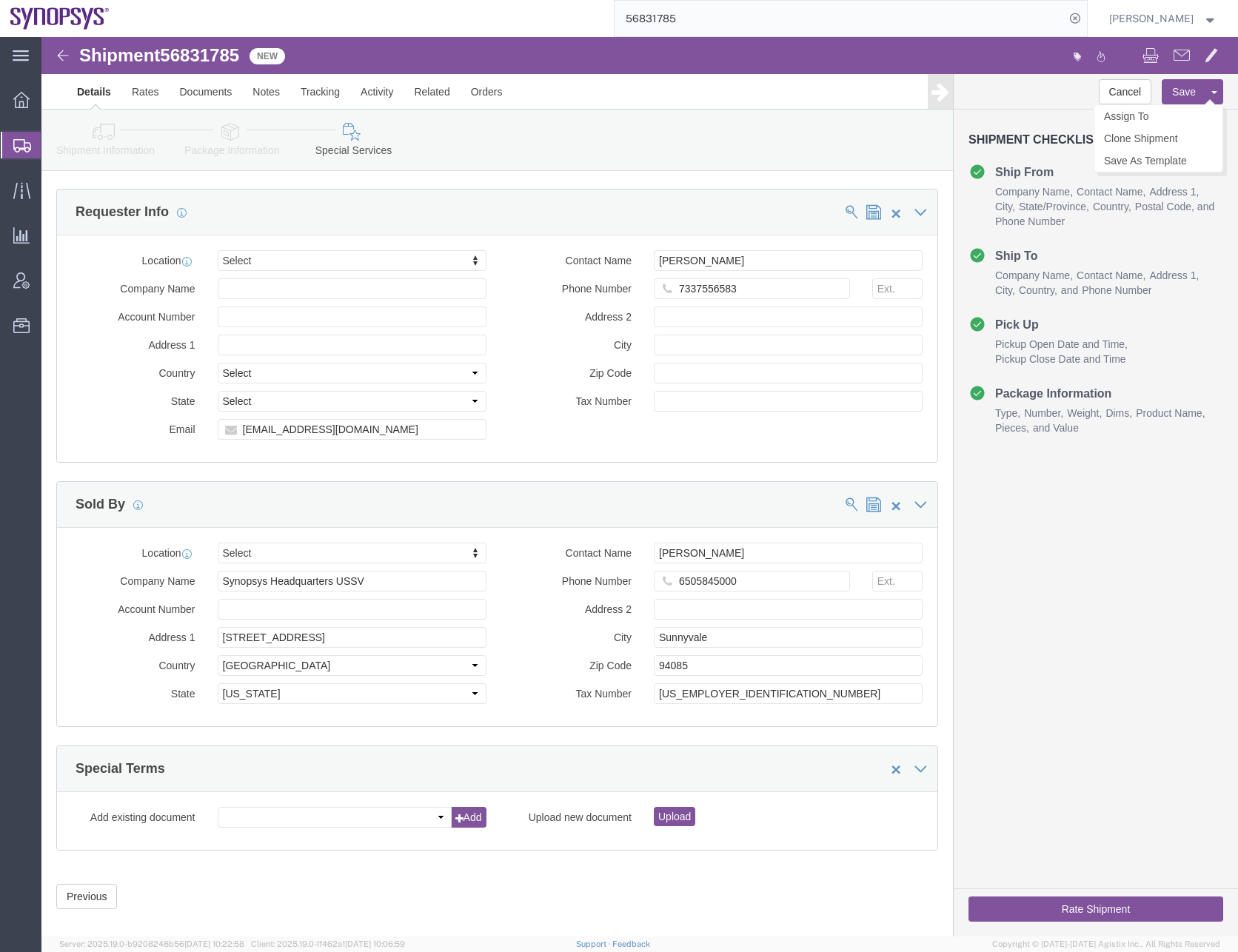
click button "Save"
click button "Rate Shipment"
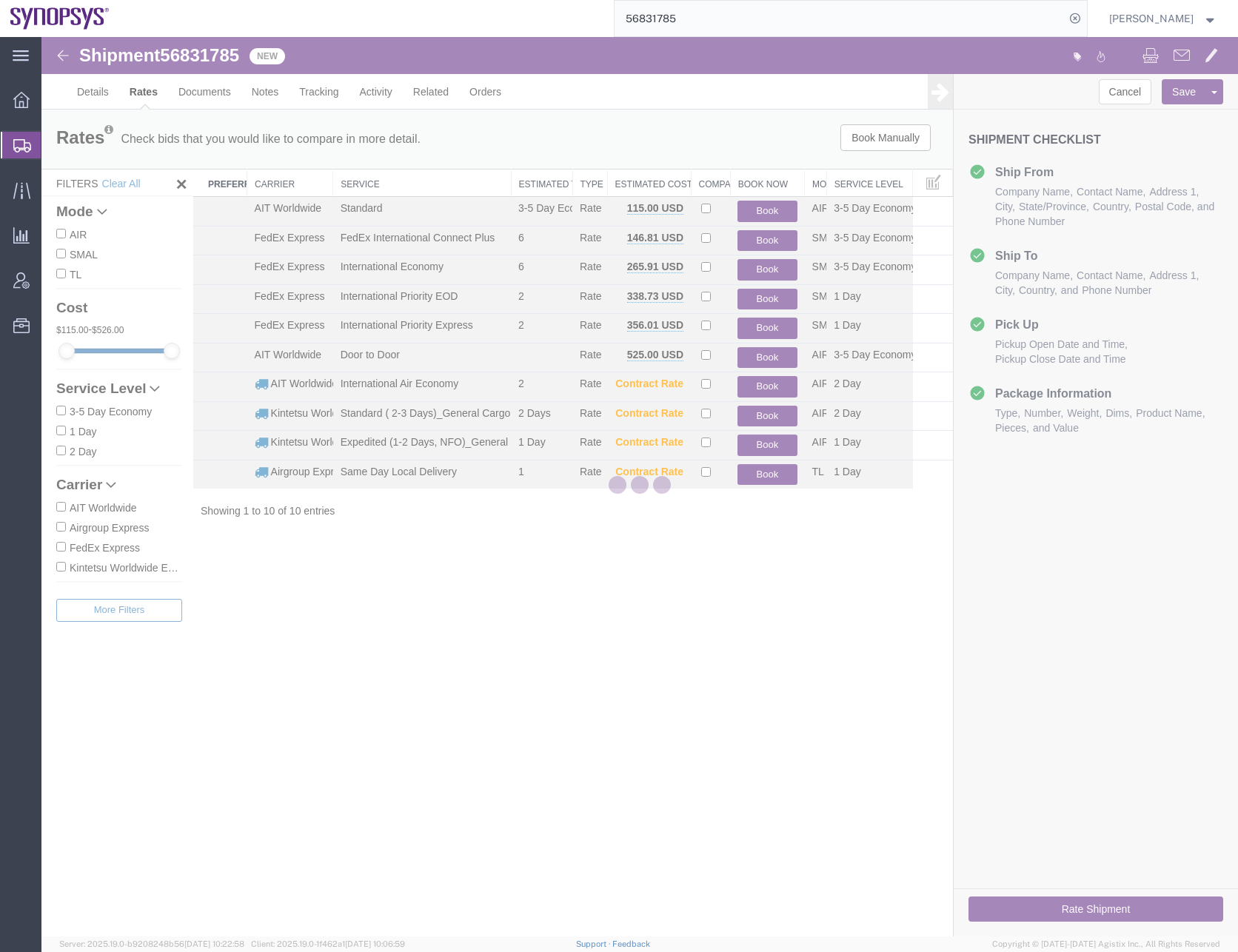
scroll to position [0, 0]
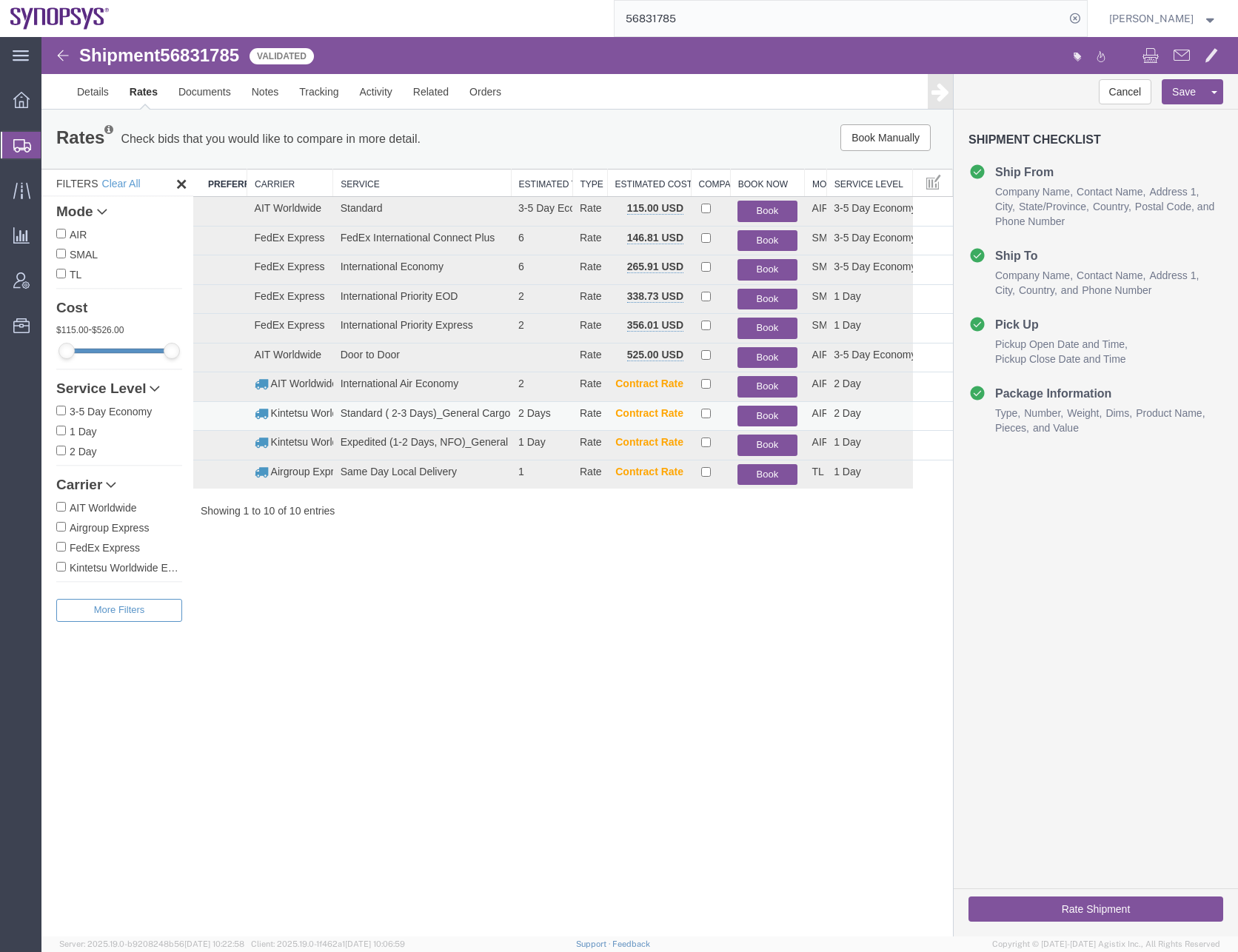
click at [771, 413] on button "Book" at bounding box center [767, 416] width 60 height 21
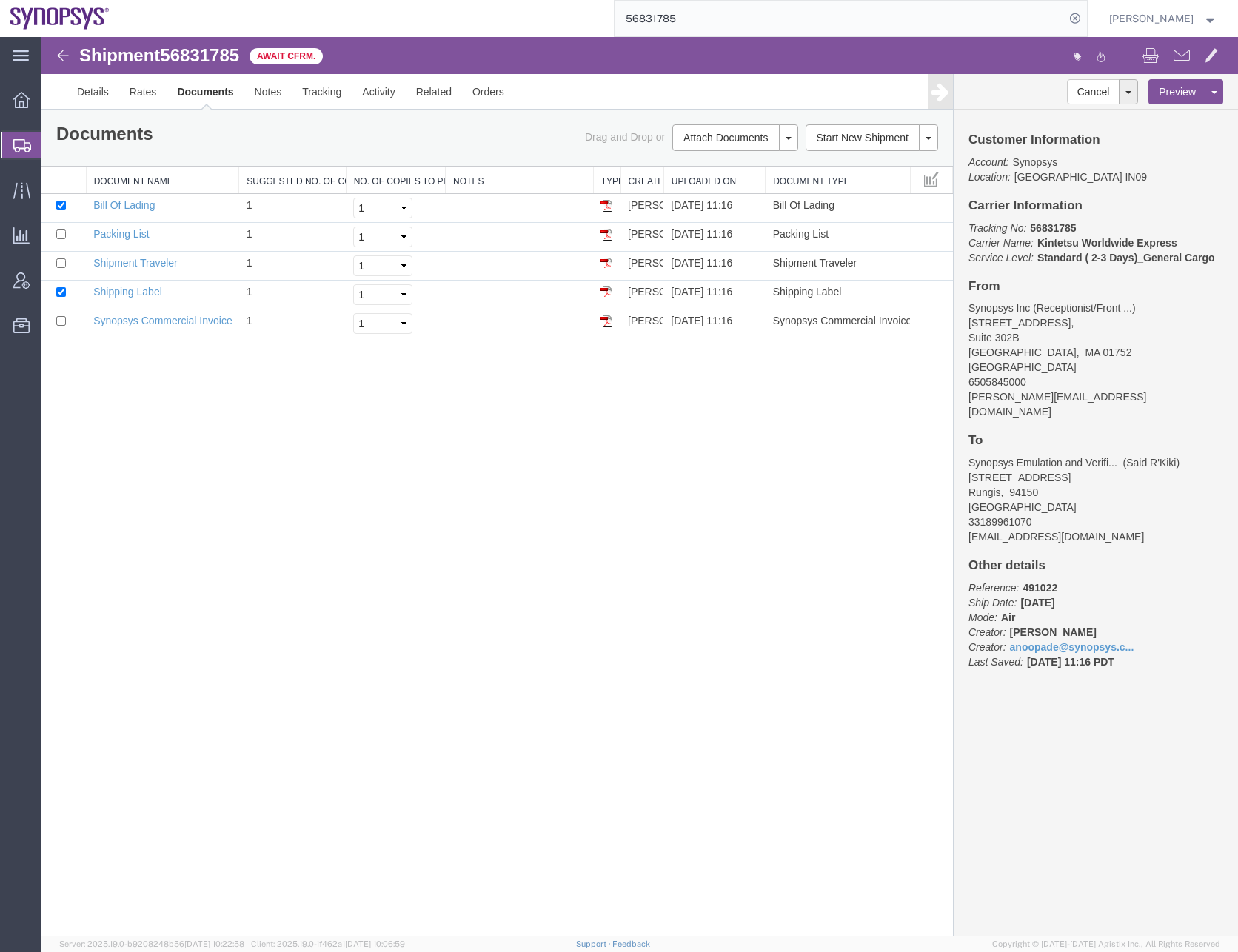
click at [477, 730] on div "Shipment 56831785 5 of 5 Await Cfrm. Details Rates Documents Notes Tracking Act…" at bounding box center [640, 486] width 1196 height 900
click at [61, 207] on input "checkbox" at bounding box center [61, 205] width 9 height 9
checkbox input "false"
click at [60, 288] on input "checkbox" at bounding box center [61, 292] width 9 height 9
checkbox input "false"
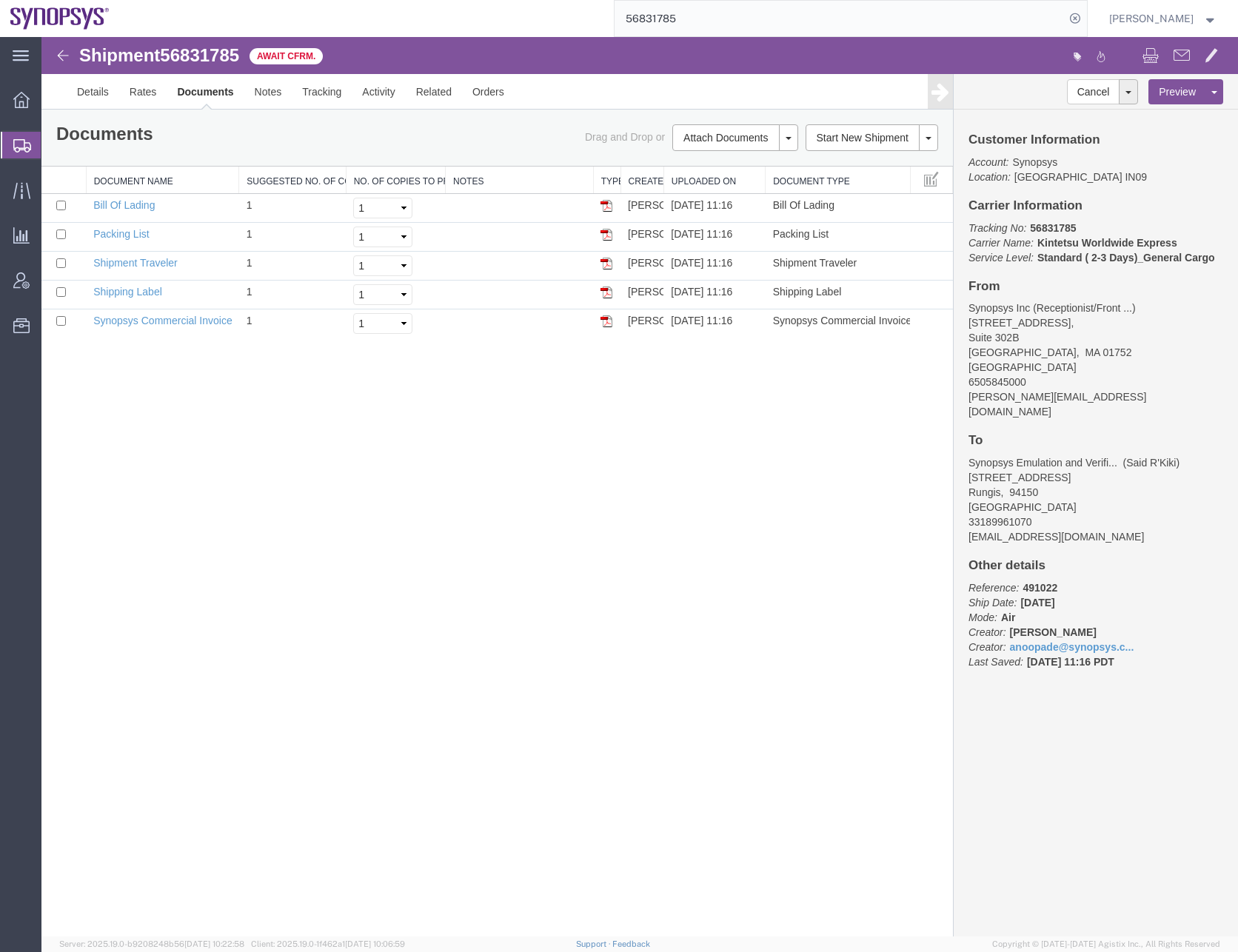
click at [282, 449] on div "Shipment 56831785 5 of 5 Await Cfrm. Details Rates Documents Notes Tracking Act…" at bounding box center [640, 486] width 1196 height 900
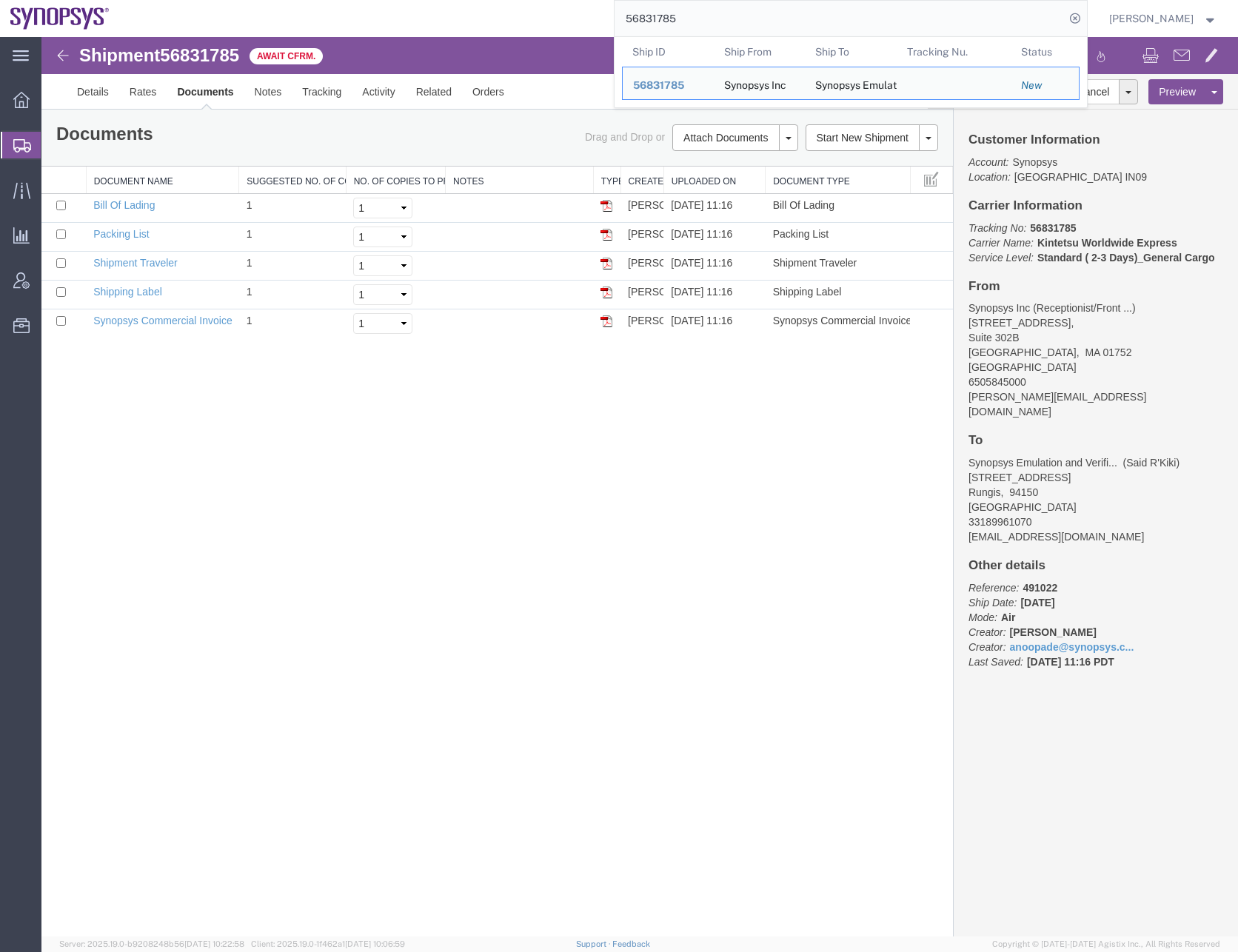
click at [652, 23] on input "56831785" at bounding box center [839, 18] width 450 height 35
paste input "53361"
type input "56853361"
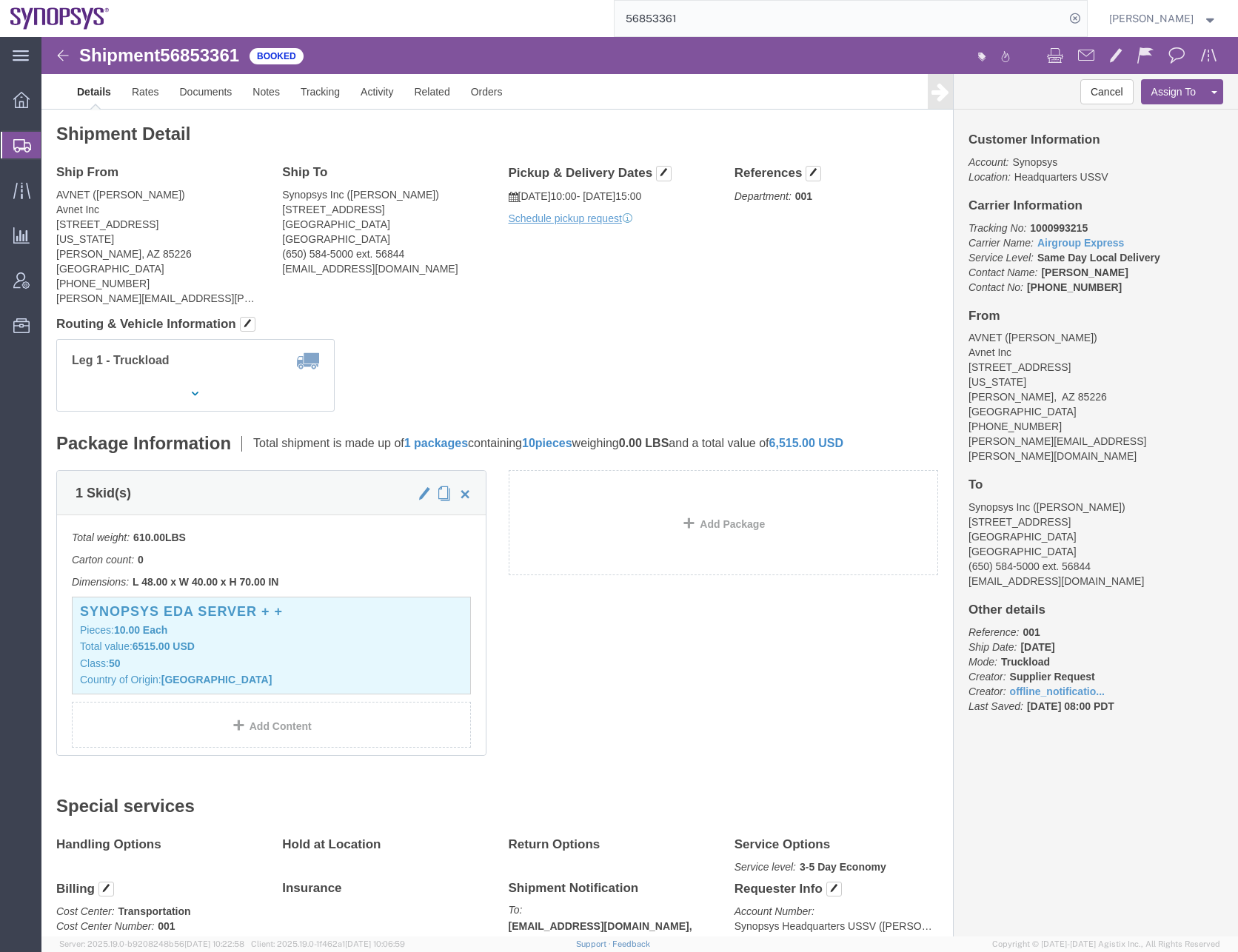
click b "1000993215"
copy b "1000993215"
